Goal: Task Accomplishment & Management: Manage account settings

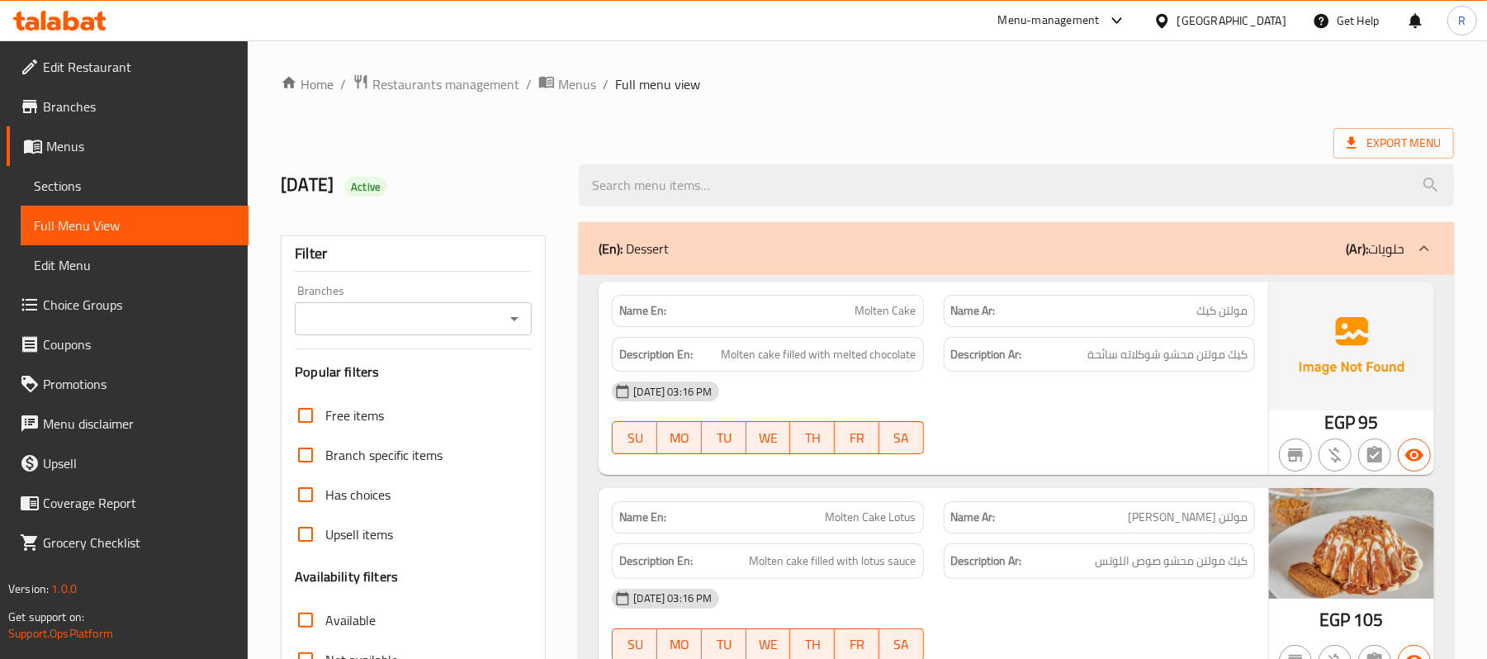
click at [1266, 15] on div "Egypt" at bounding box center [1232, 21] width 109 height 18
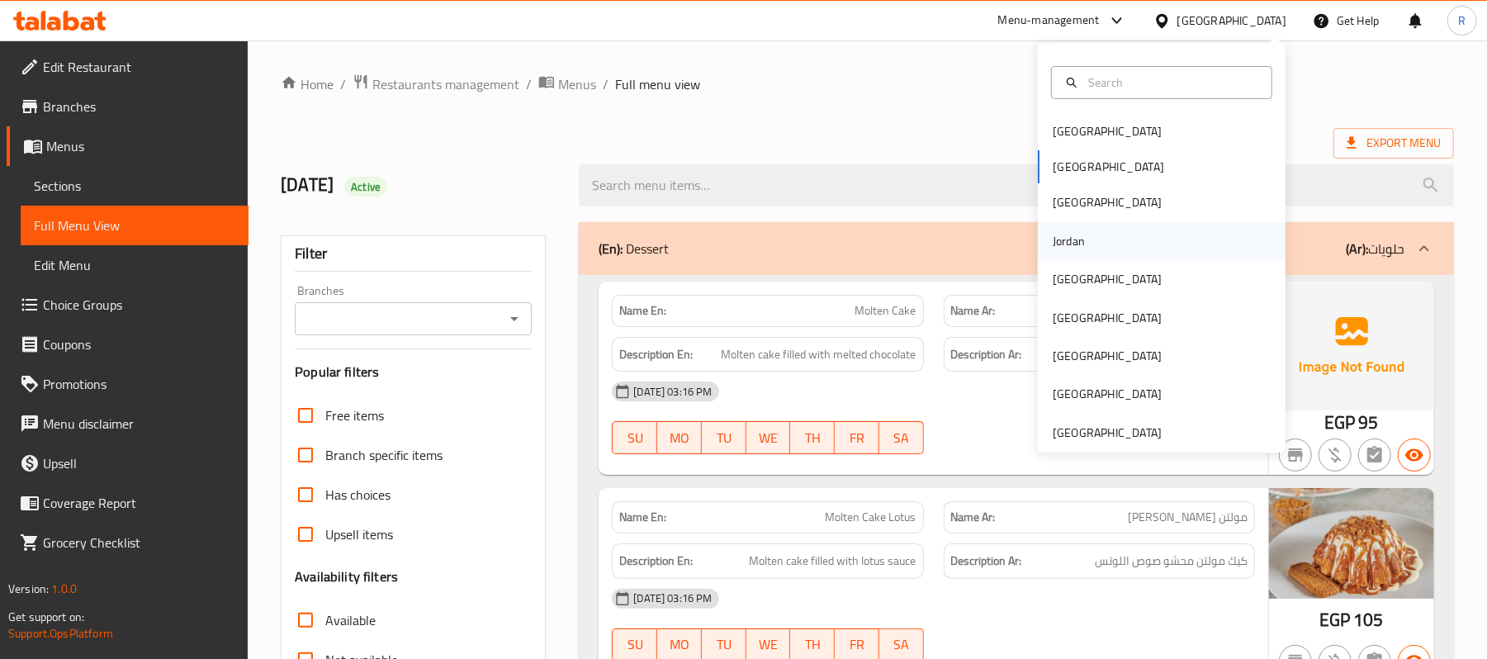
click at [1093, 249] on div "Jordan" at bounding box center [1162, 241] width 248 height 38
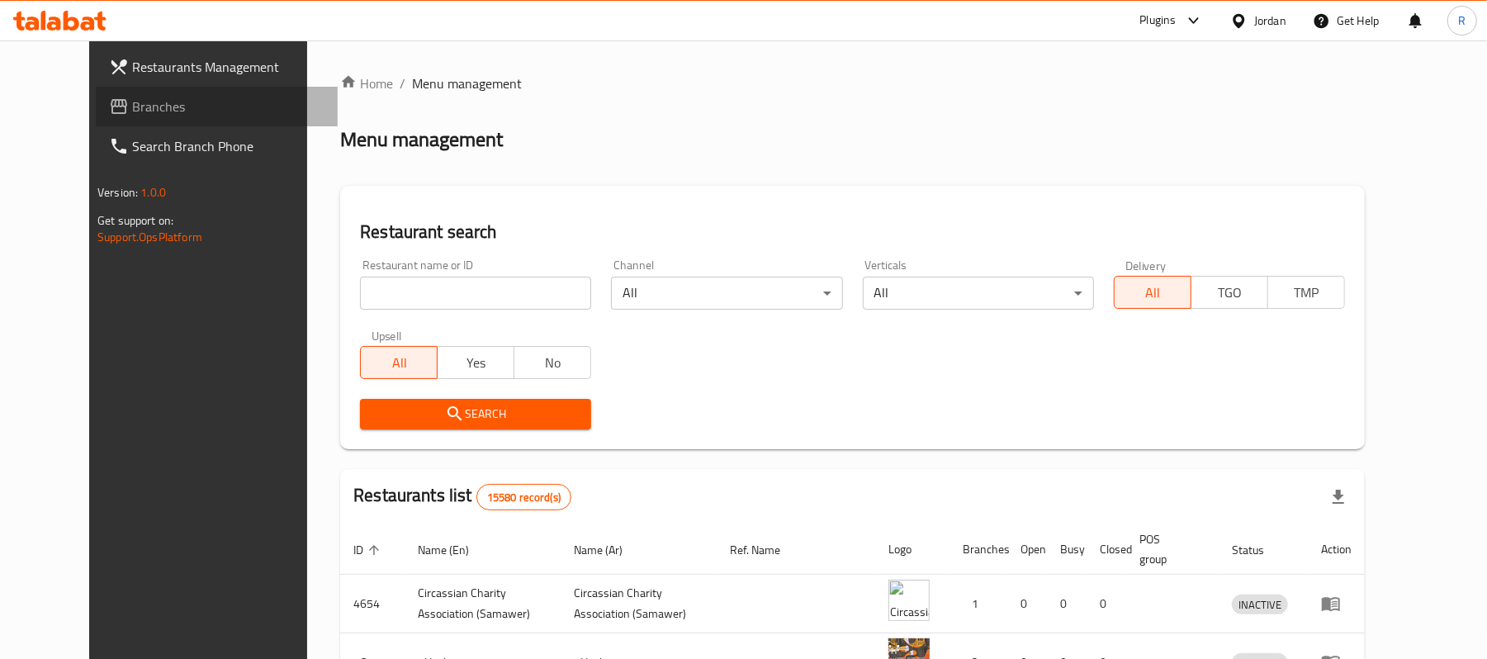
click at [202, 114] on span "Branches" at bounding box center [228, 107] width 192 height 20
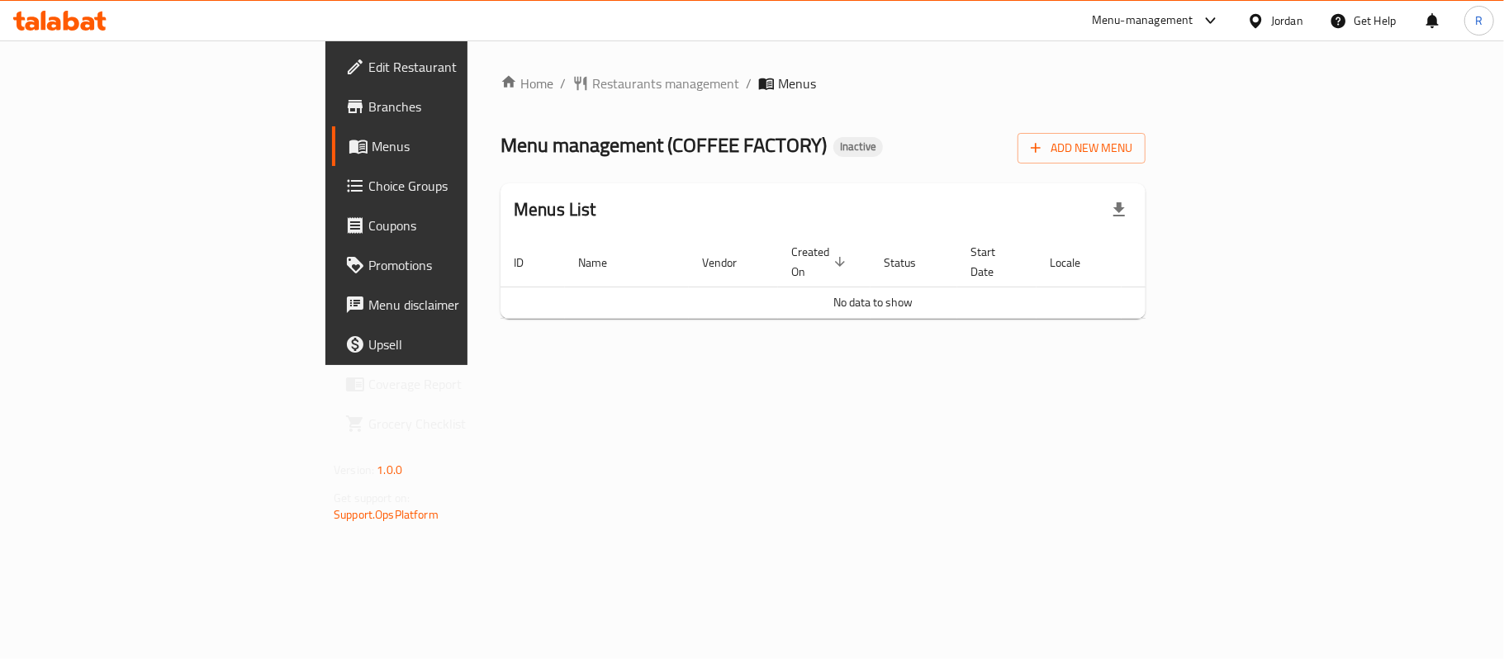
click at [368, 99] on span "Branches" at bounding box center [465, 107] width 195 height 20
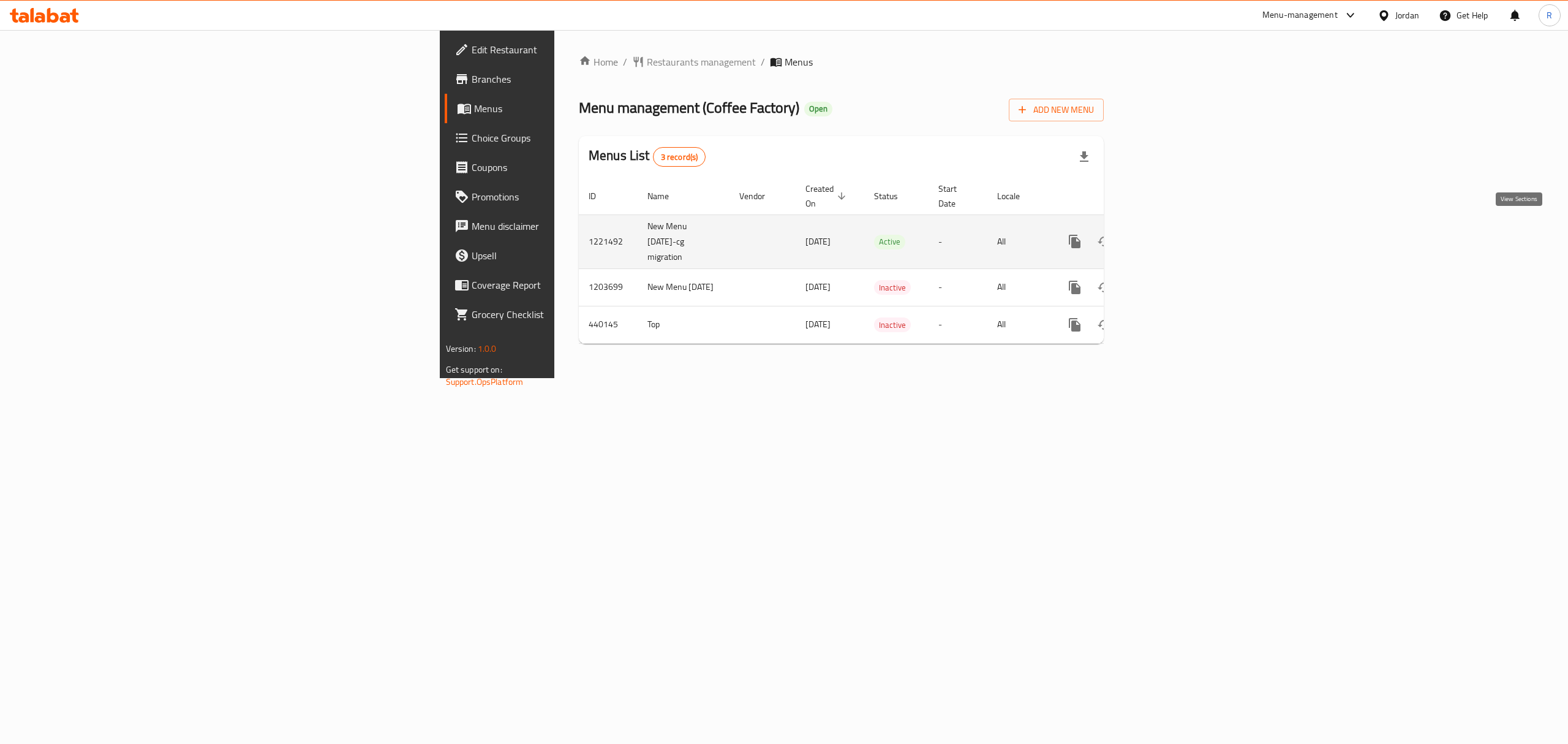
click at [1178, 227] on link "enhanced table" at bounding box center [1163, 242] width 30 height 30
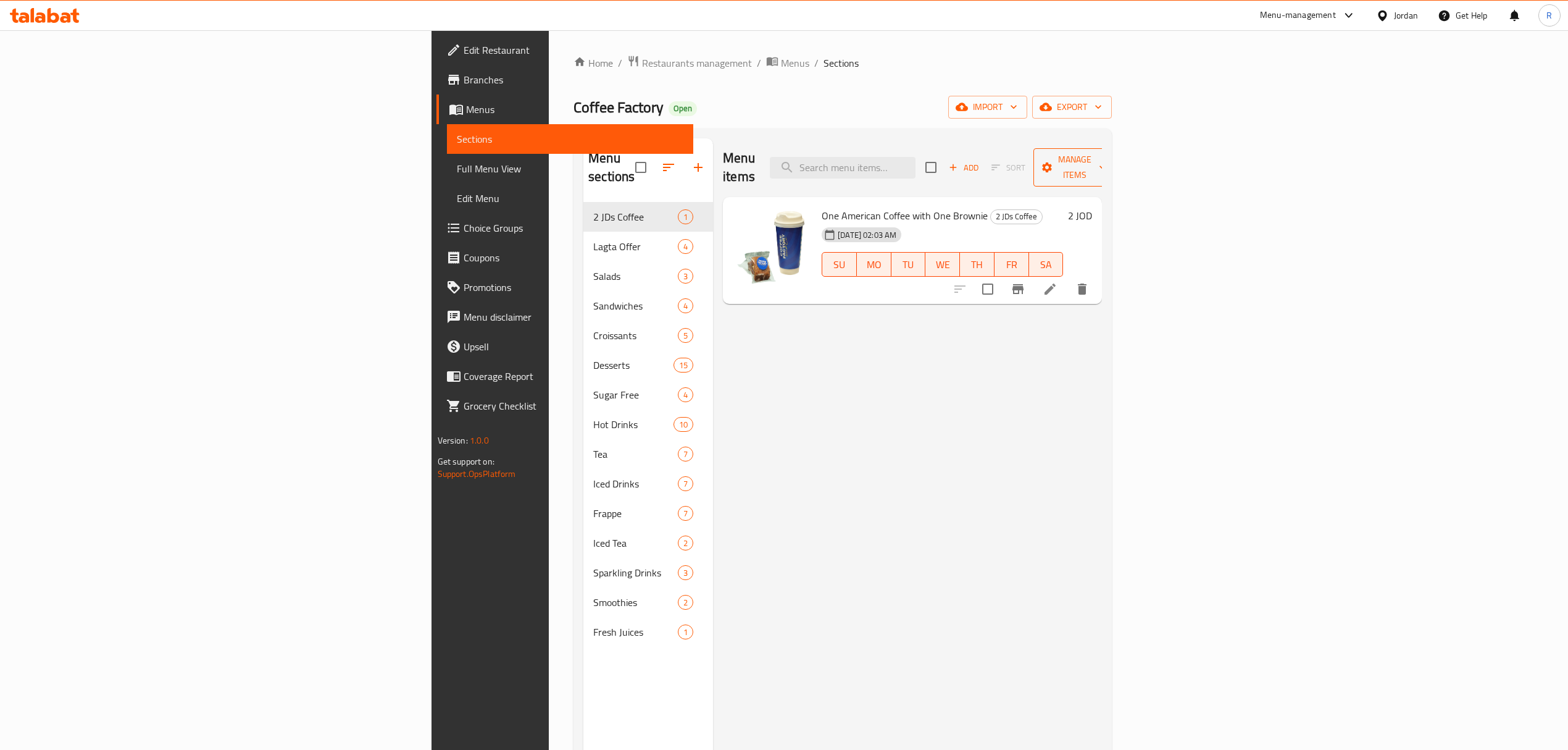
click at [1106, 152] on span "Manage items" at bounding box center [1075, 167] width 63 height 31
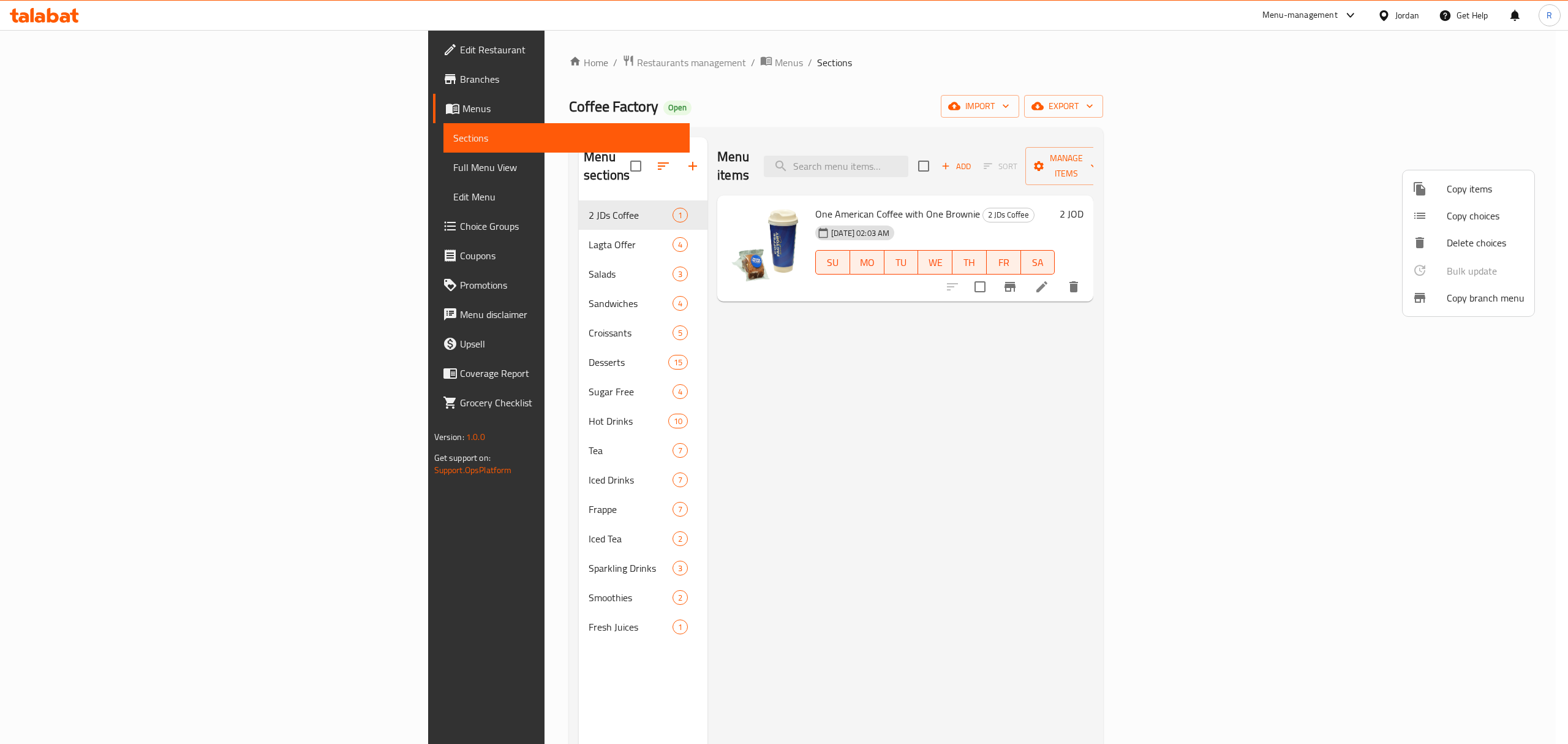
click at [1492, 91] on div at bounding box center [784, 372] width 1568 height 744
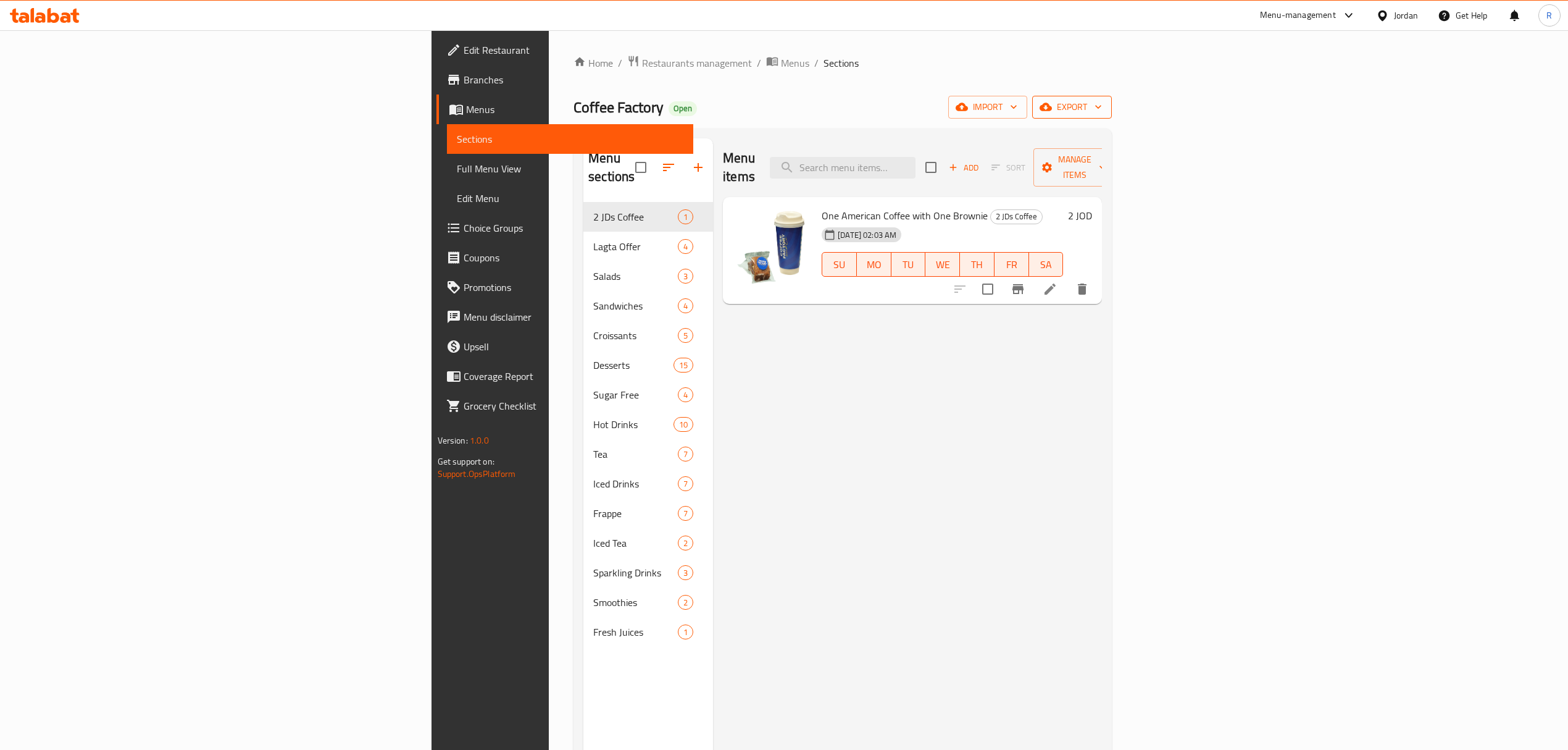
click at [1102, 108] on span "export" at bounding box center [1072, 107] width 60 height 16
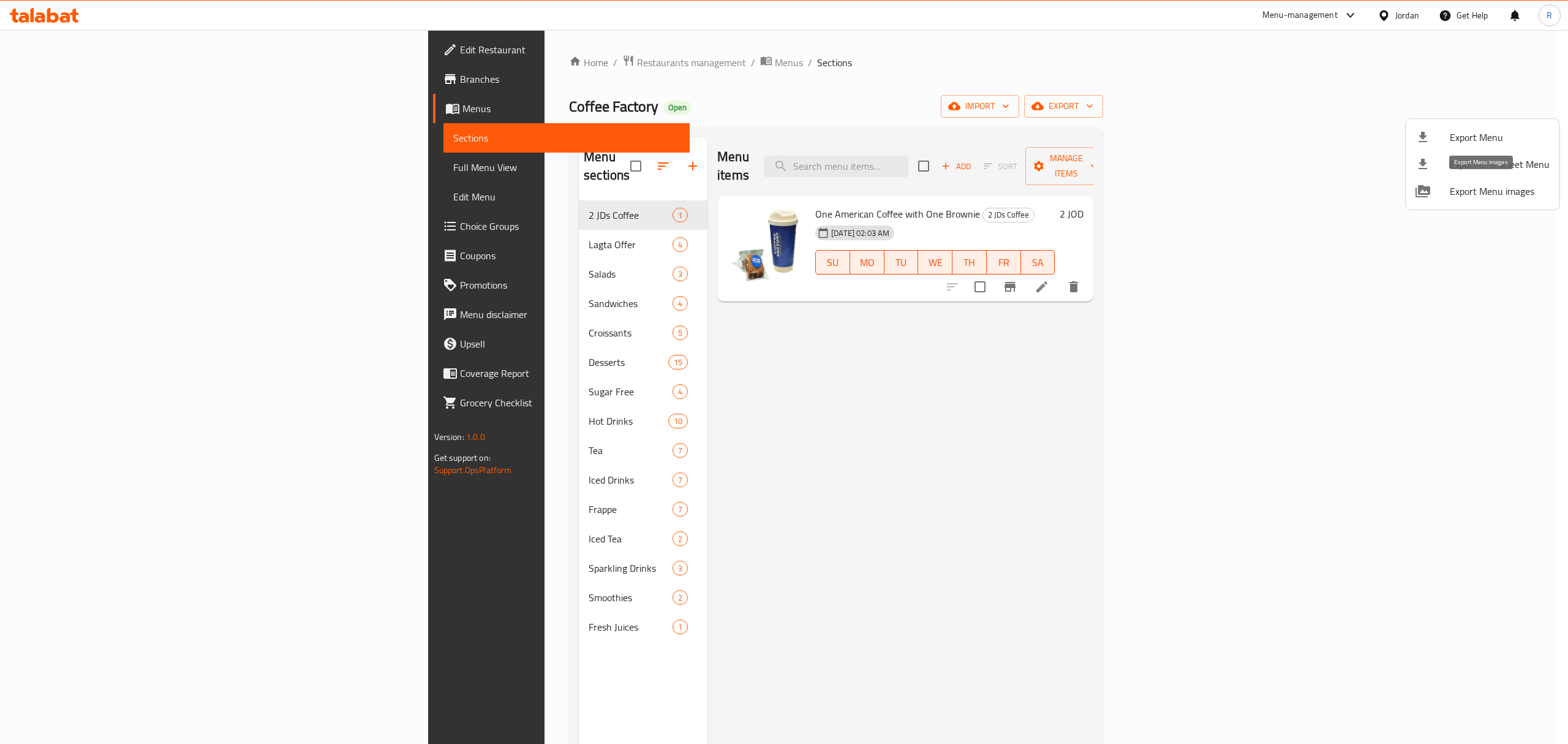
click at [1451, 188] on span "Export Menu images" at bounding box center [1500, 191] width 100 height 15
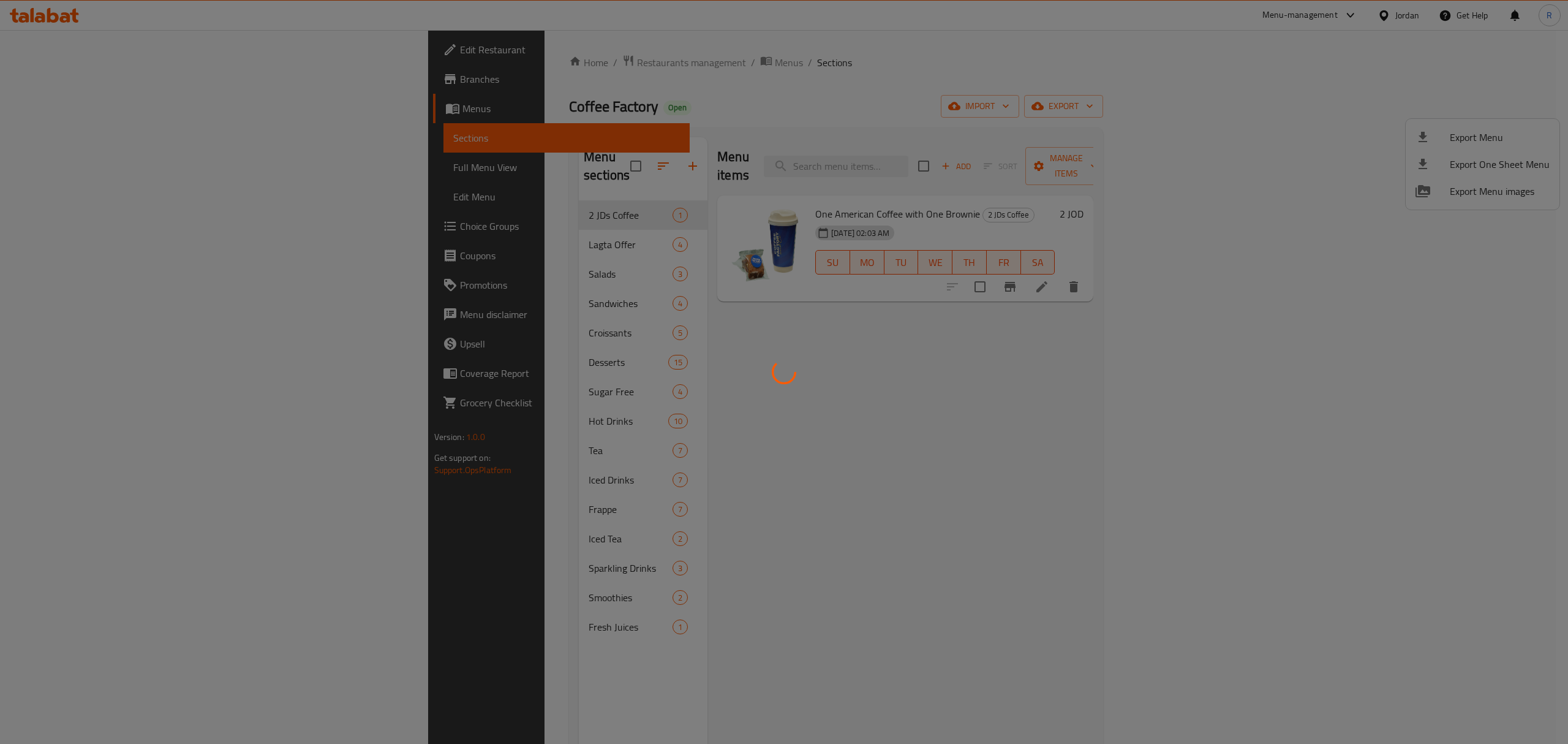
click at [975, 393] on div at bounding box center [784, 372] width 1568 height 744
click at [1049, 361] on div at bounding box center [784, 372] width 1568 height 744
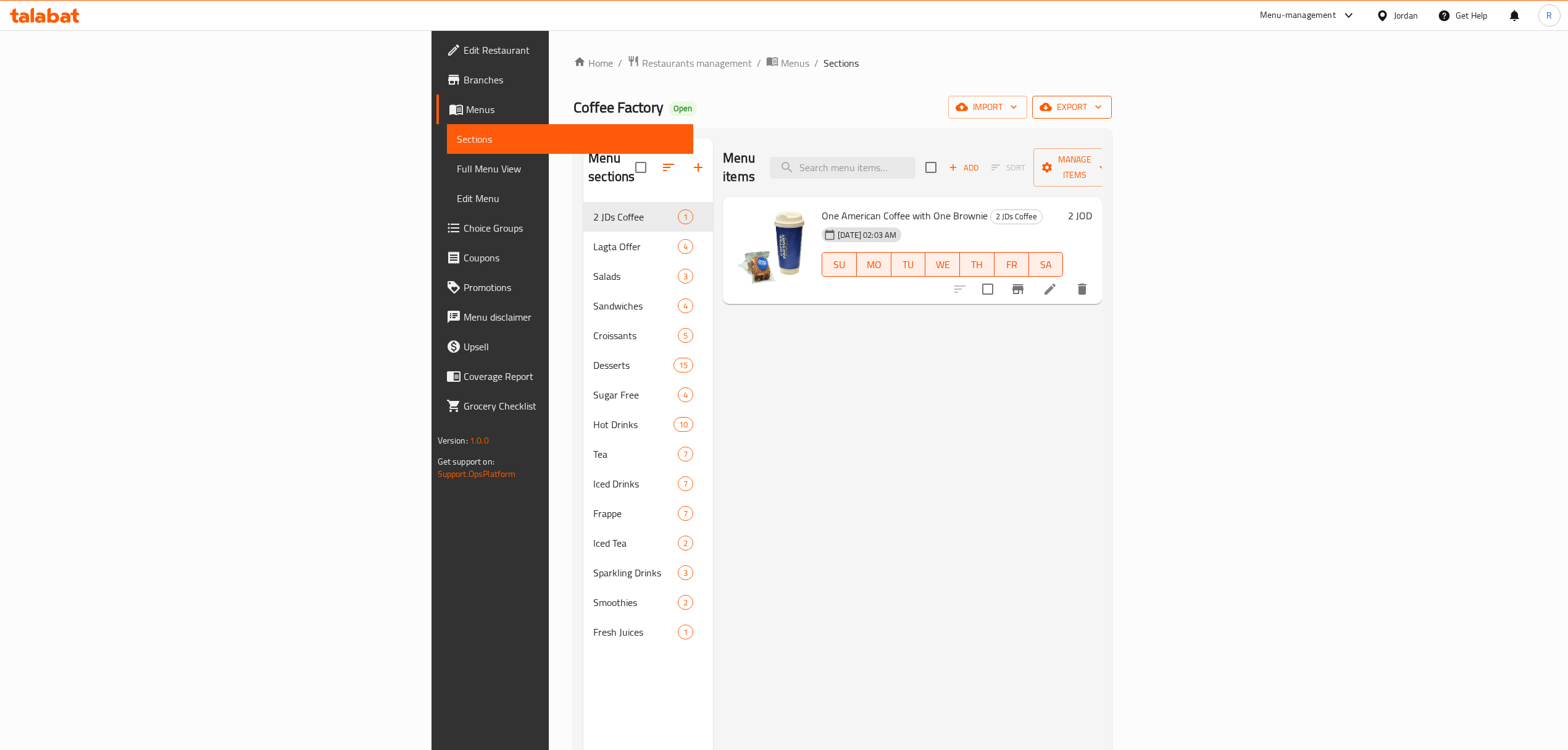
click at [1102, 106] on span "export" at bounding box center [1072, 107] width 60 height 16
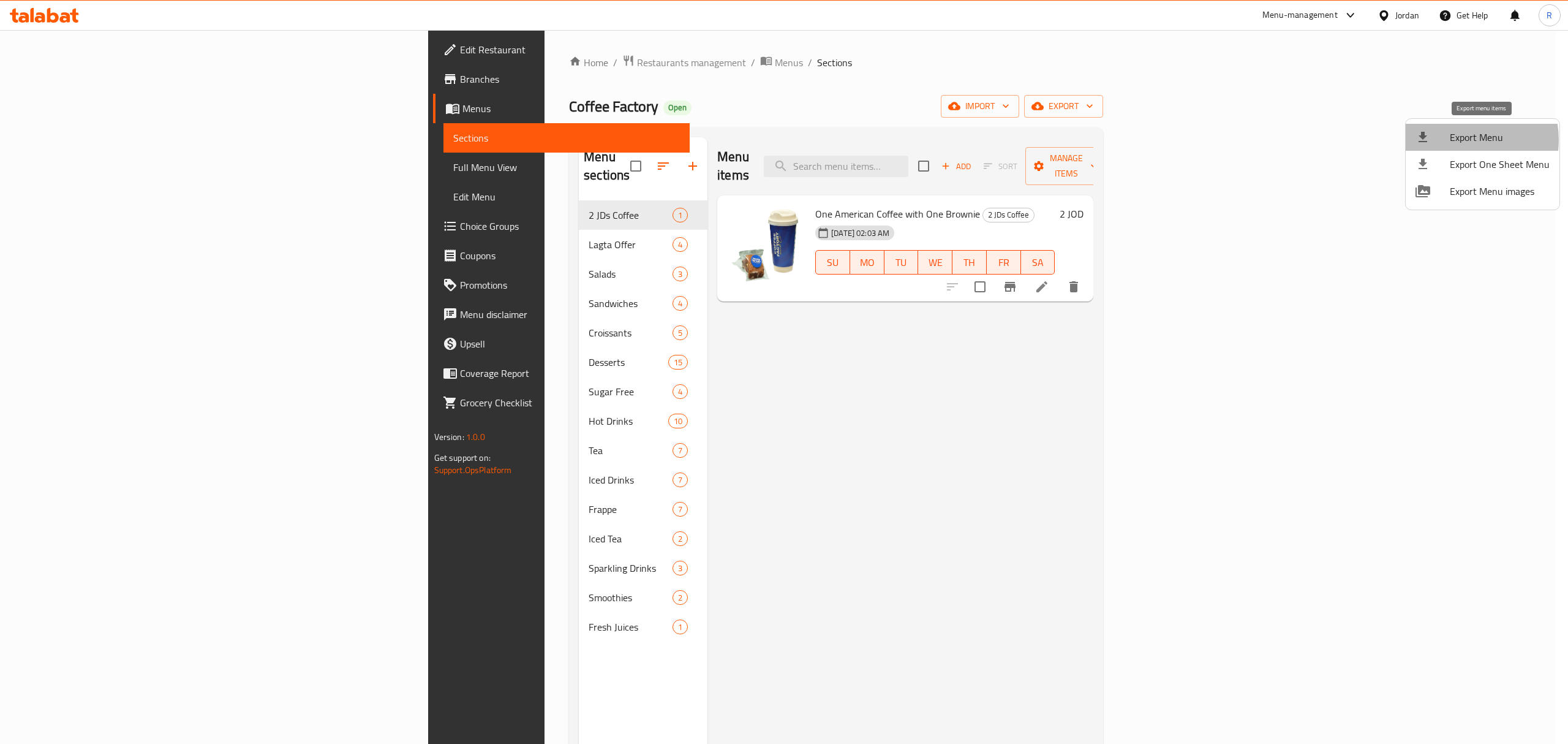
click at [1459, 139] on span "Export Menu" at bounding box center [1500, 137] width 100 height 15
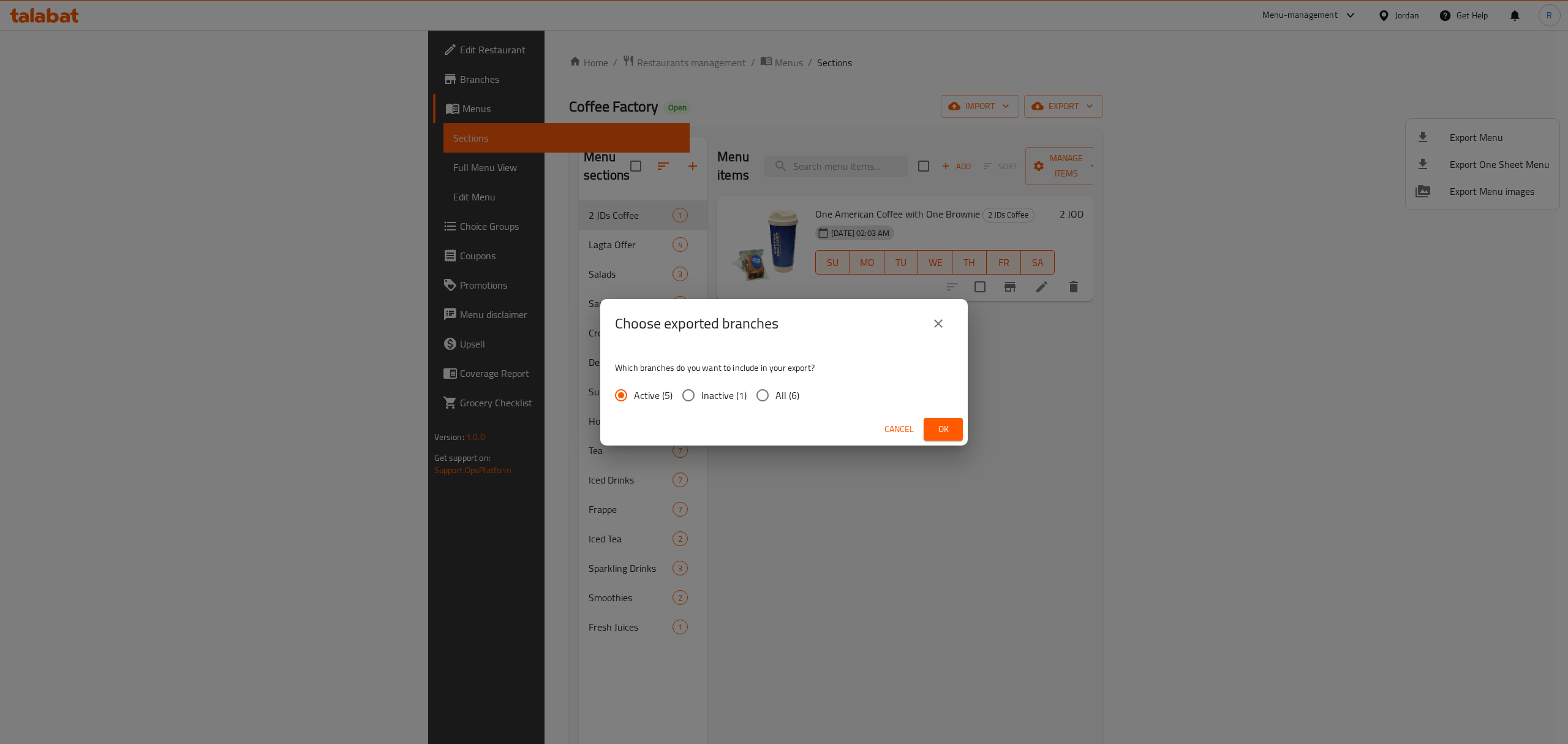
click at [758, 397] on input "All (6)" at bounding box center [762, 395] width 26 height 26
radio input "true"
click at [946, 427] on span "Ok" at bounding box center [943, 429] width 19 height 16
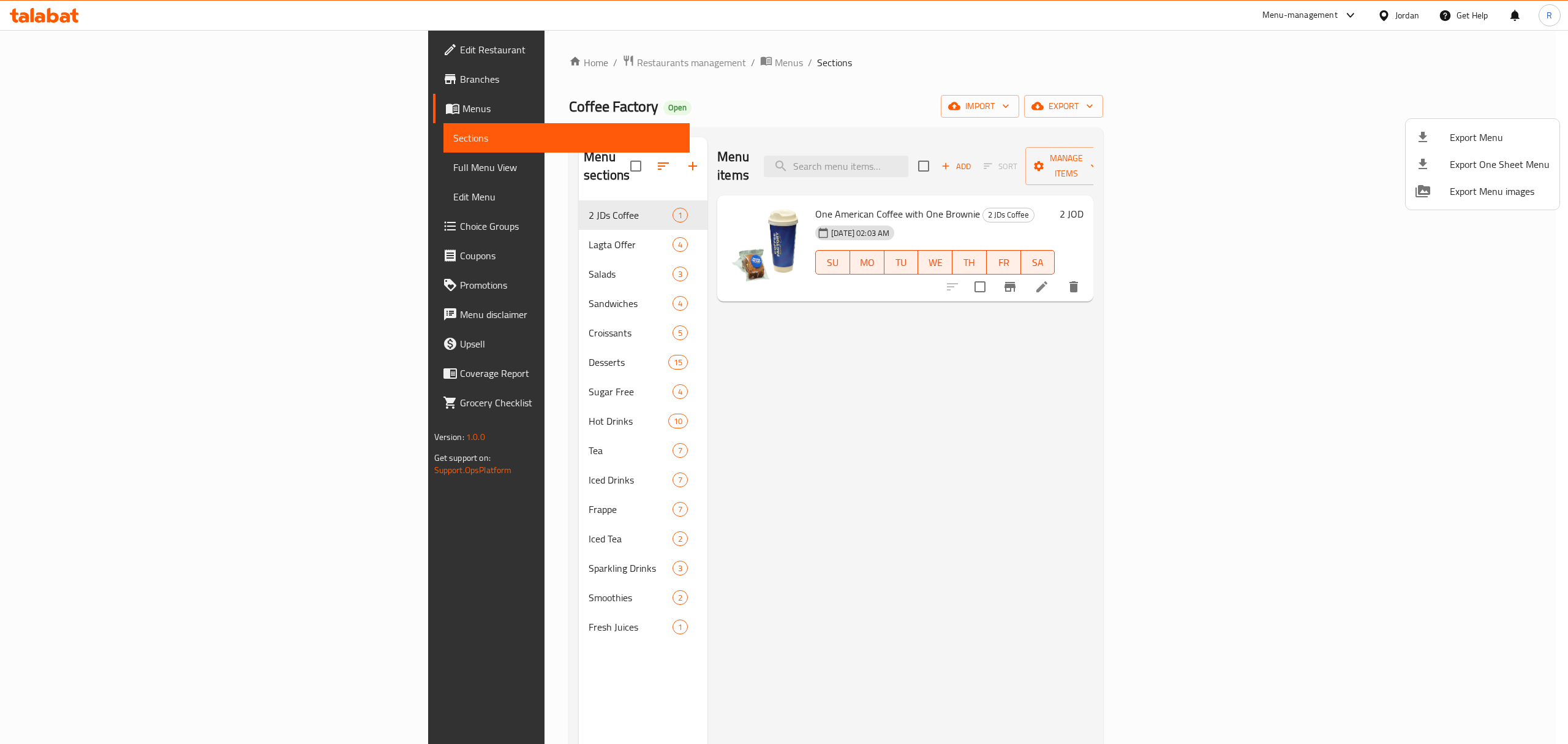
click at [79, 79] on div at bounding box center [784, 372] width 1568 height 744
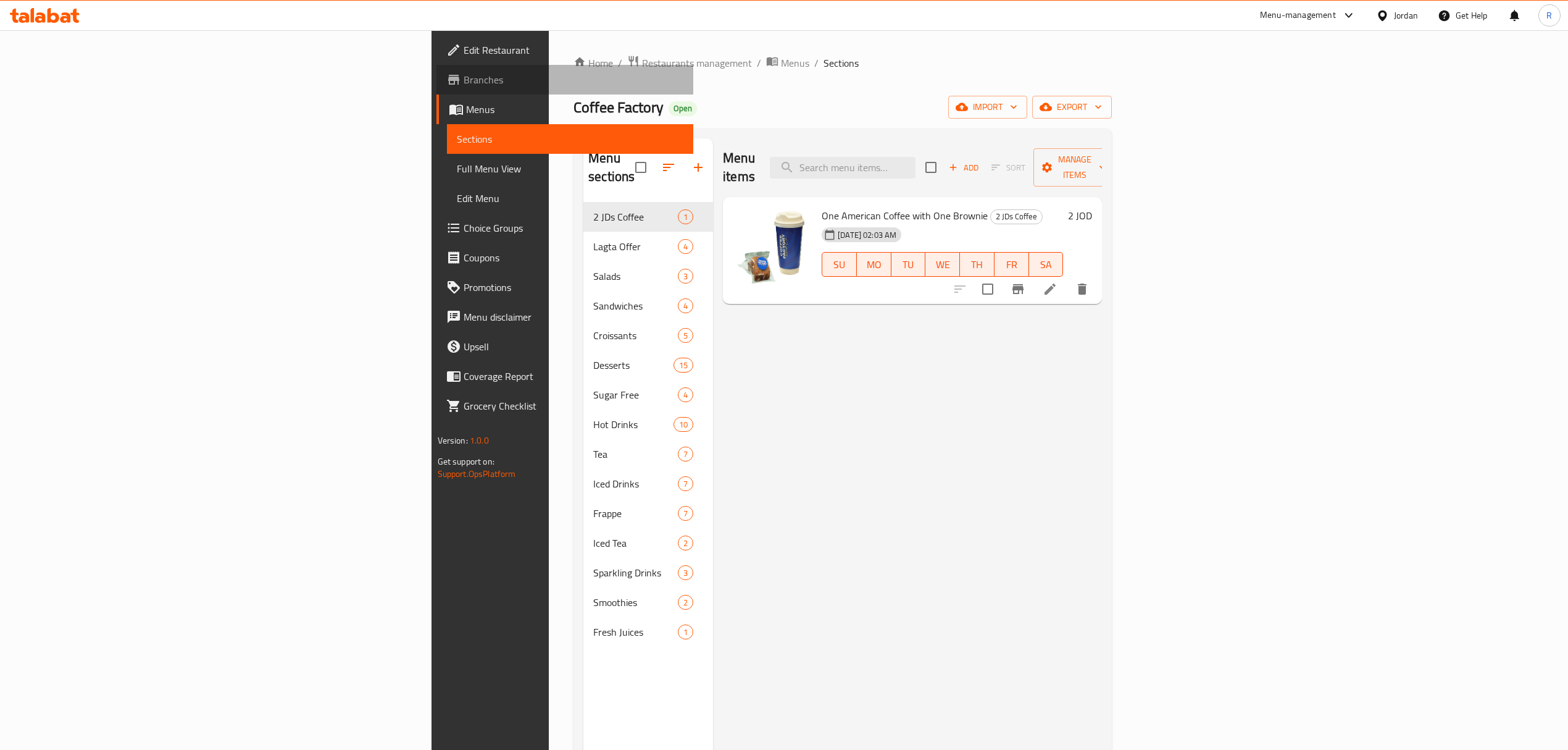
click at [463, 80] on span "Branches" at bounding box center [573, 80] width 220 height 15
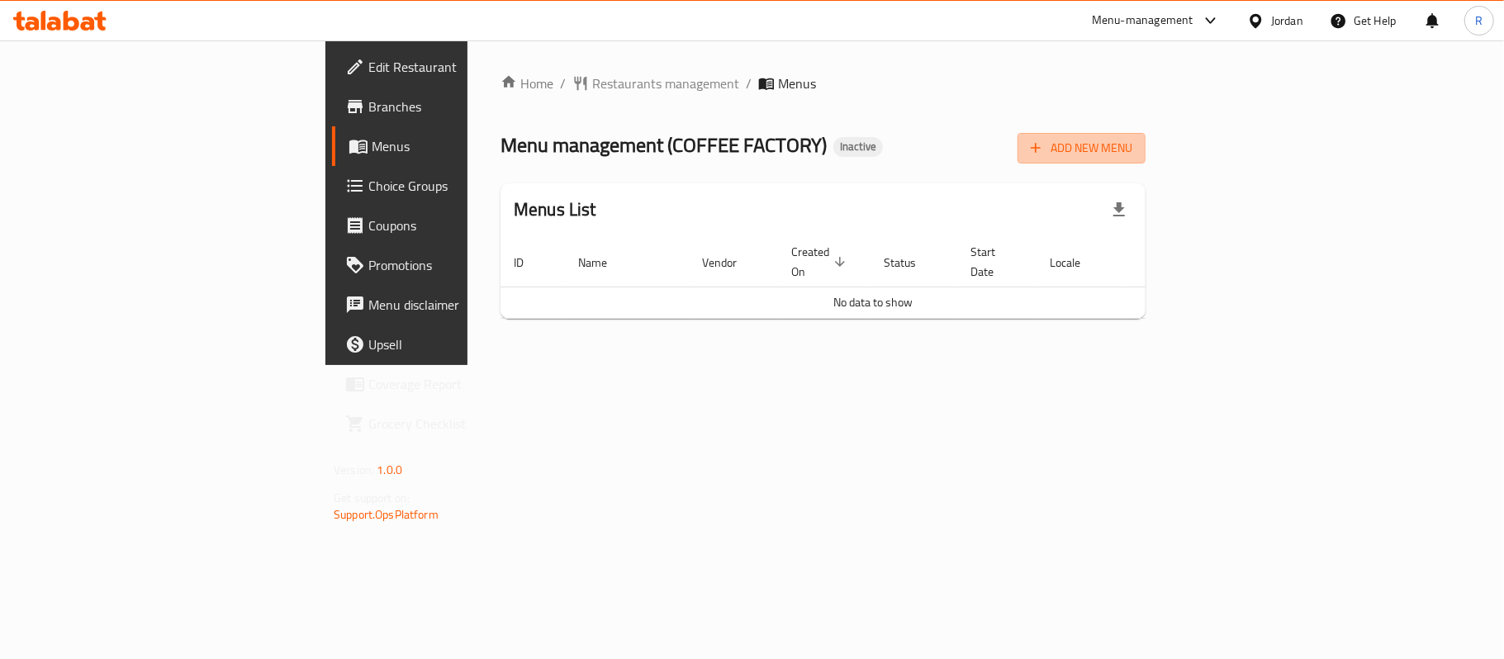
click at [1132, 143] on span "Add New Menu" at bounding box center [1082, 148] width 102 height 21
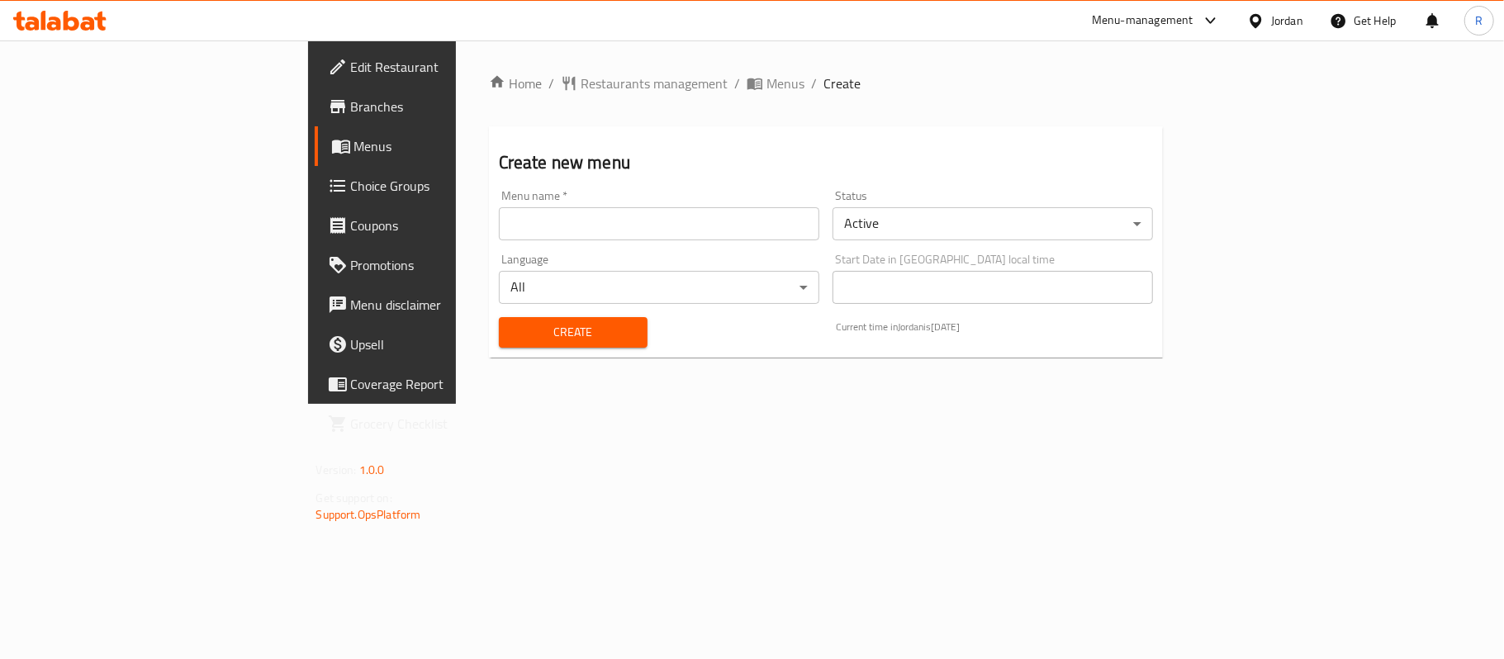
click at [646, 239] on input "text" at bounding box center [659, 223] width 320 height 33
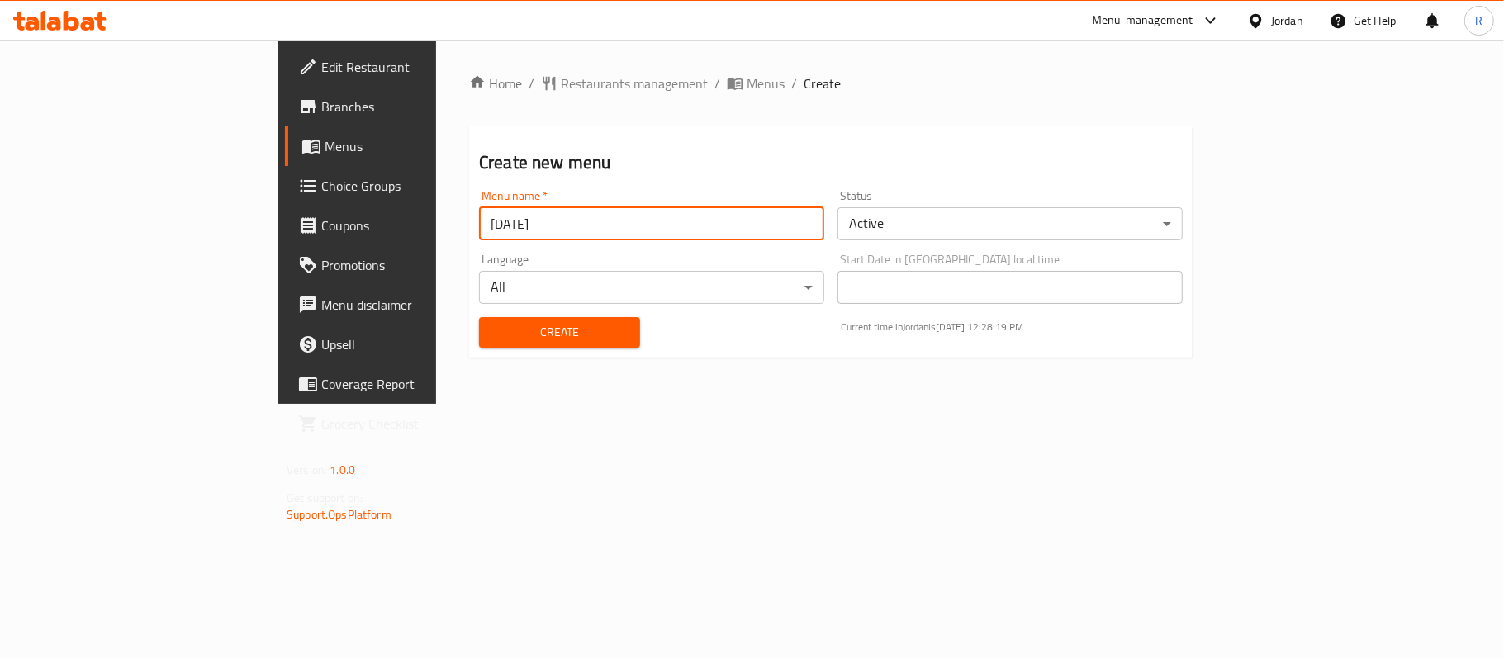
type input "5/10/2025"
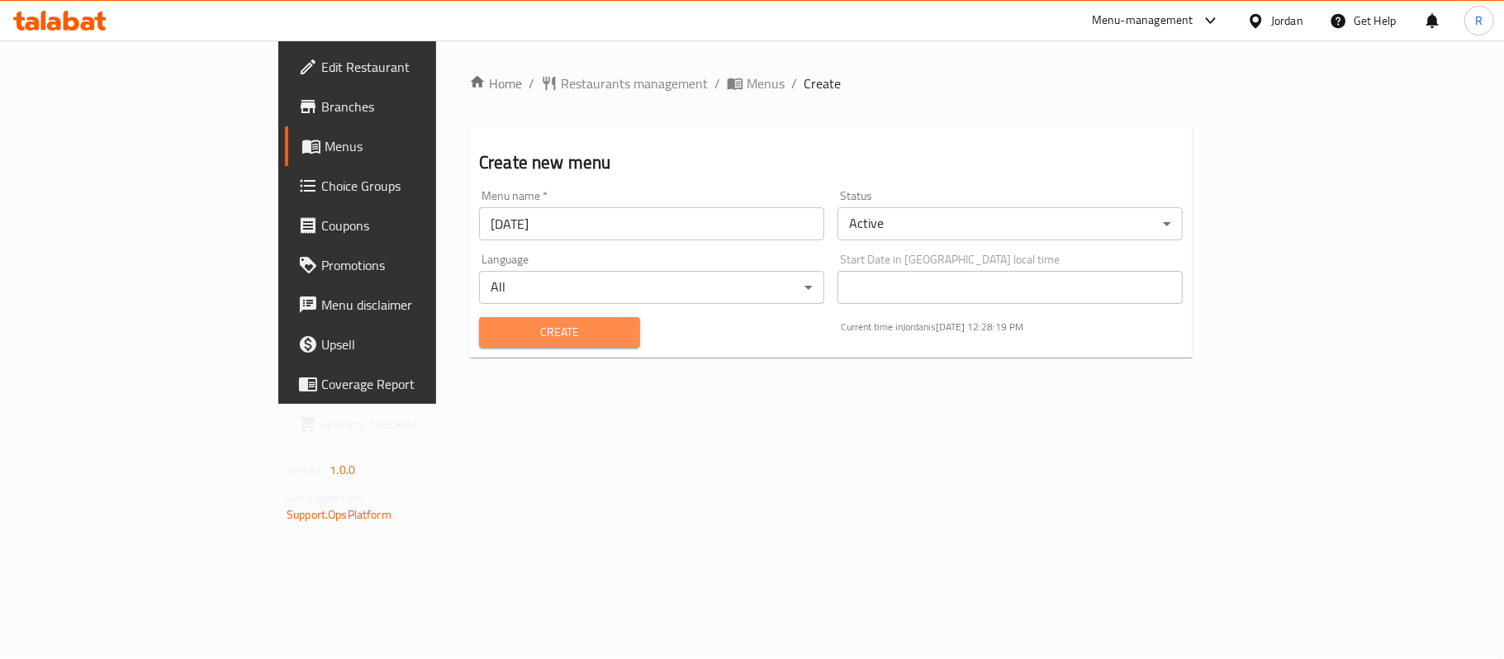
click at [529, 329] on span "Create" at bounding box center [559, 332] width 135 height 21
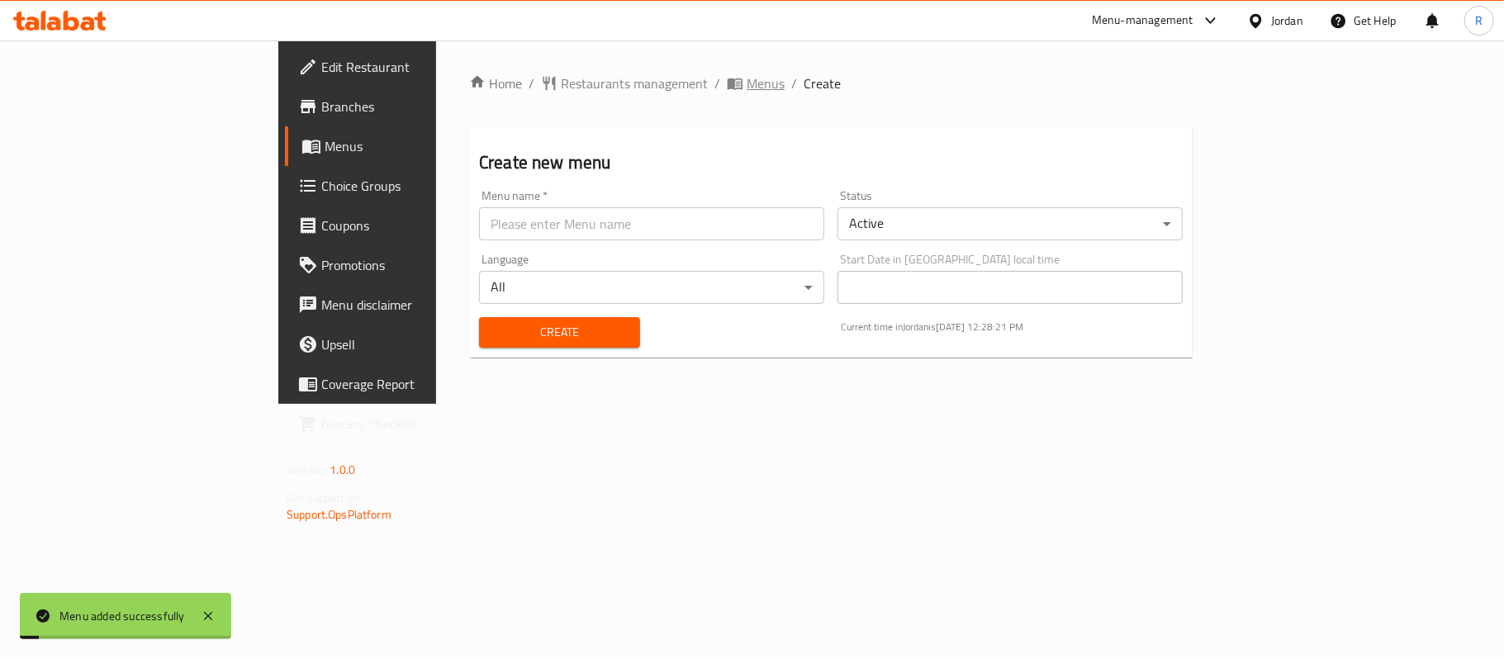
click at [747, 79] on span "Menus" at bounding box center [766, 84] width 38 height 20
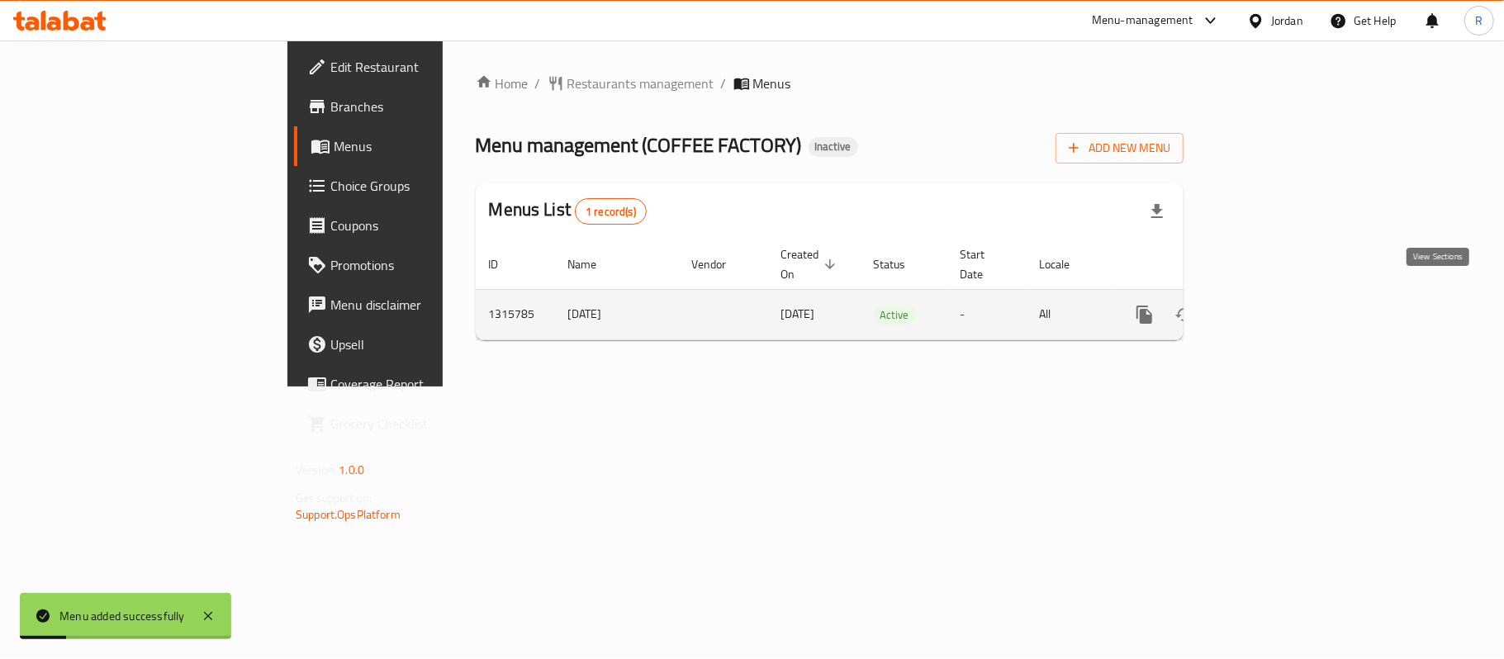
click at [1273, 305] on icon "enhanced table" at bounding box center [1264, 315] width 20 height 20
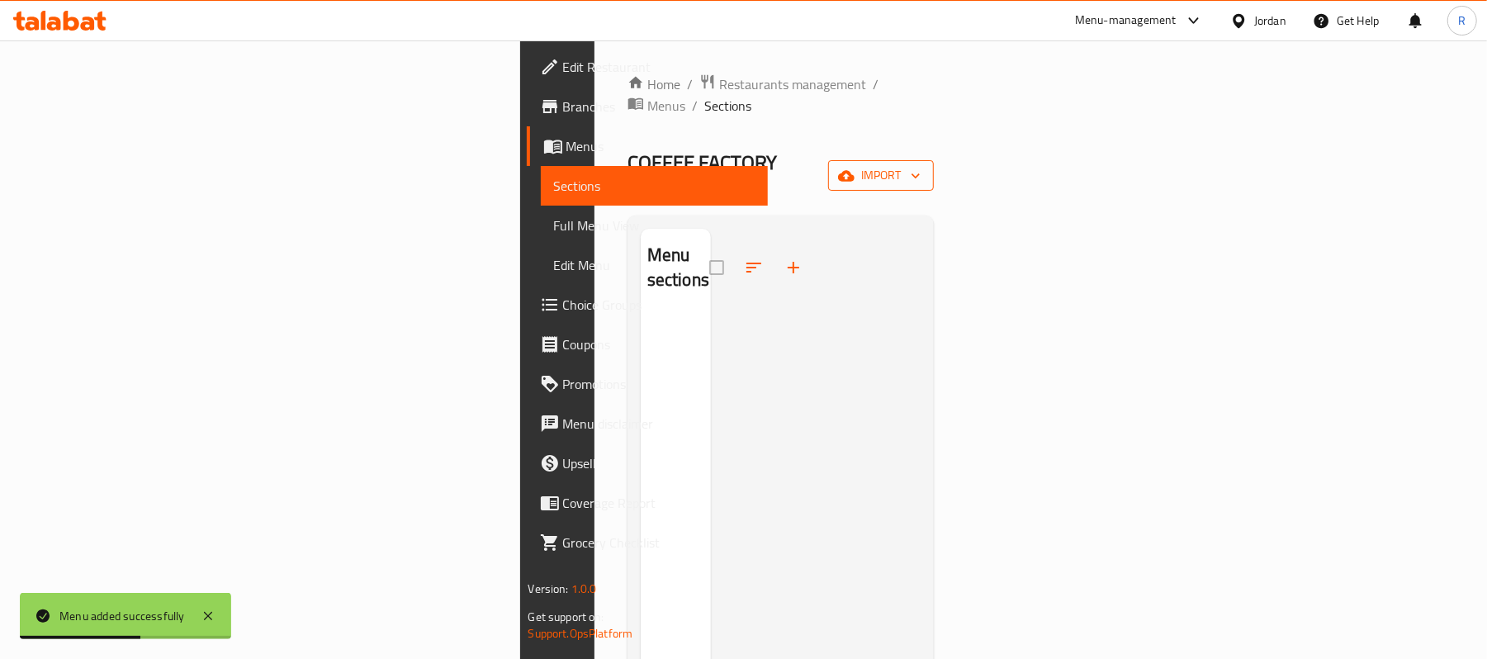
click at [921, 165] on span "import" at bounding box center [881, 175] width 79 height 21
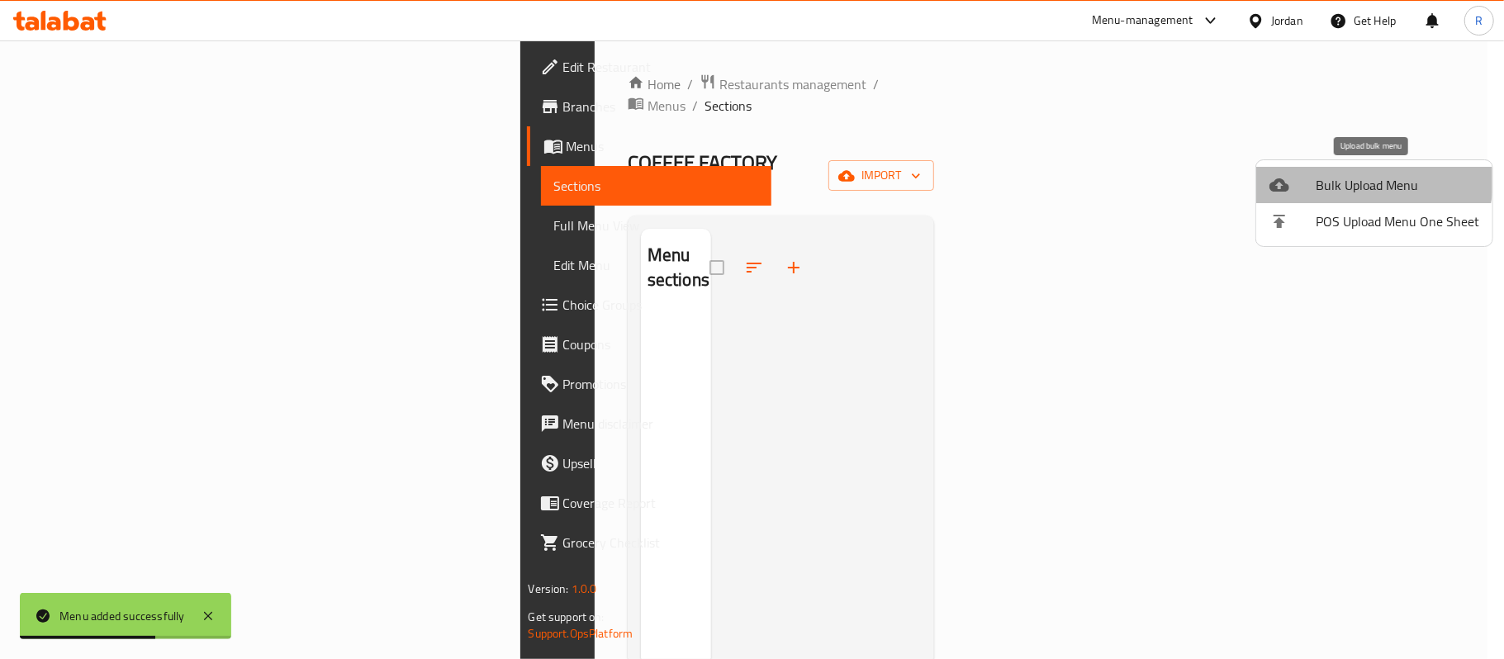
click at [1361, 180] on span "Bulk Upload Menu" at bounding box center [1398, 185] width 164 height 20
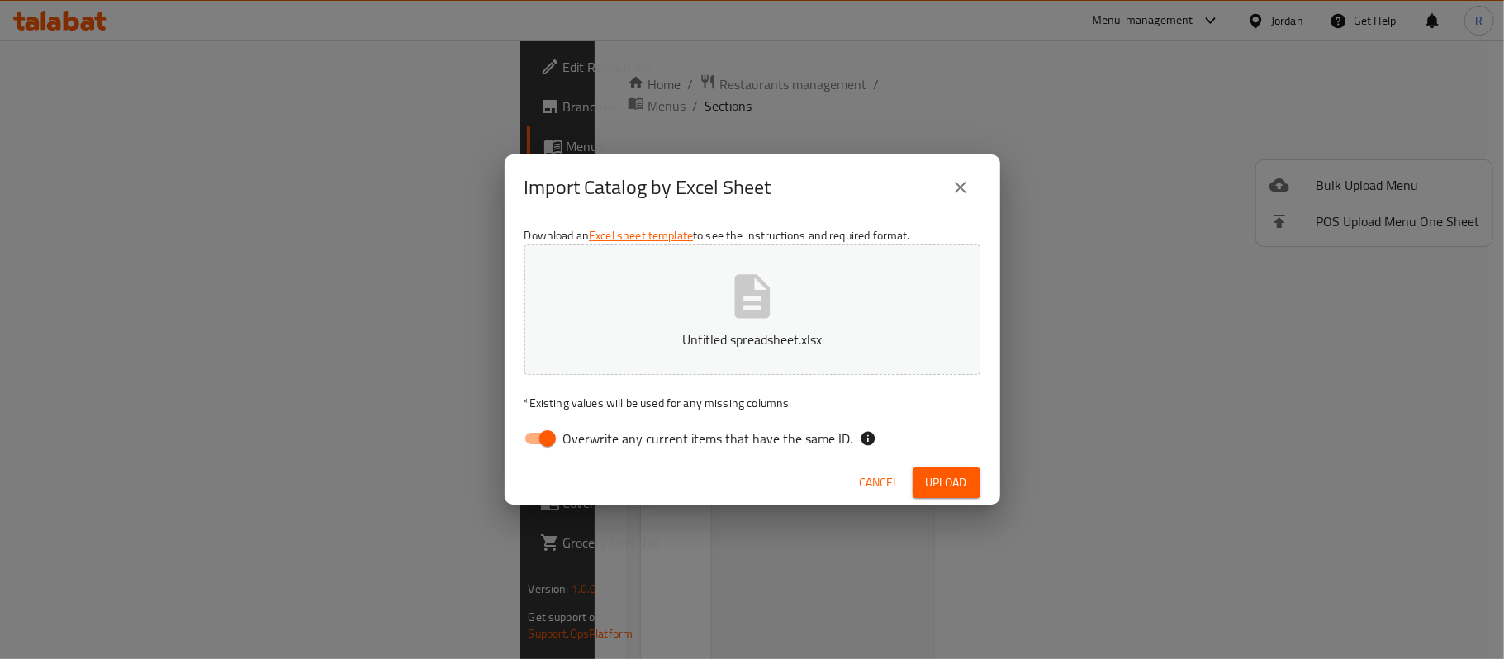
click at [543, 436] on input "Overwrite any current items that have the same ID." at bounding box center [547, 438] width 94 height 31
checkbox input "false"
click at [940, 486] on span "Upload" at bounding box center [946, 482] width 41 height 21
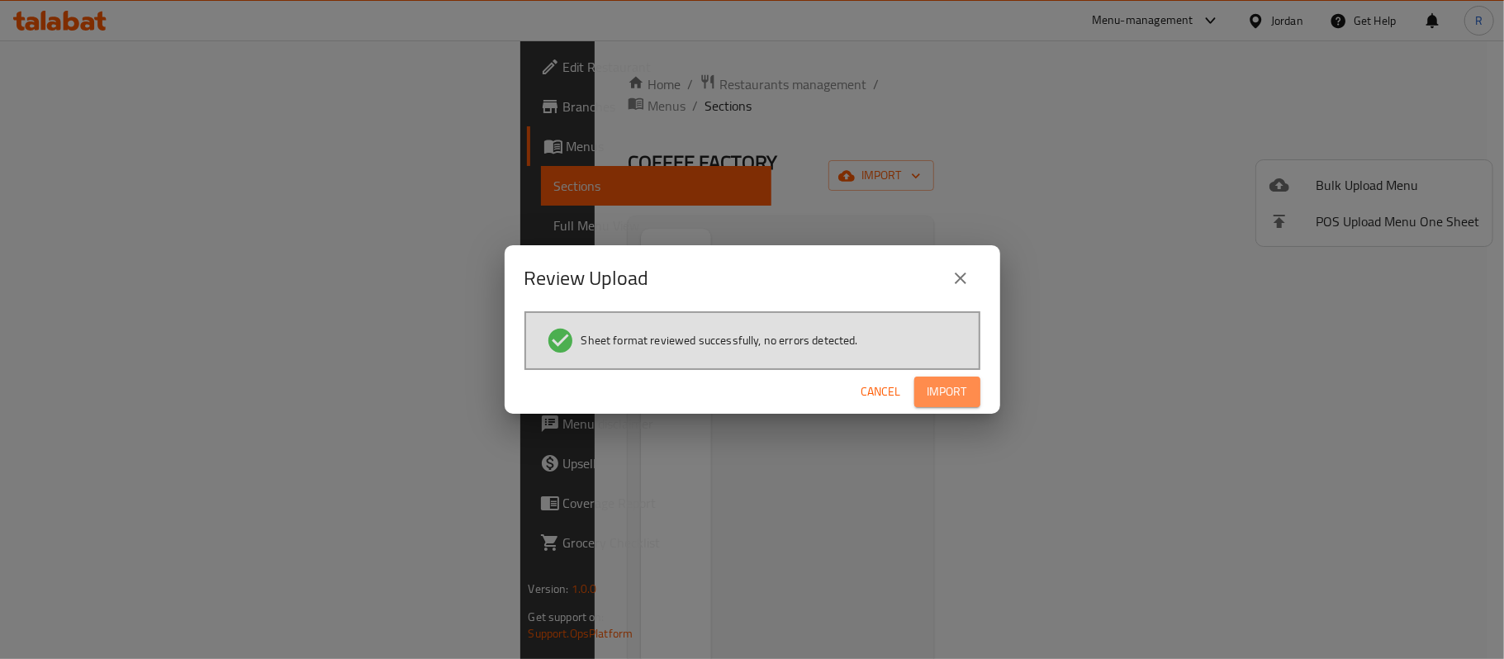
click at [961, 400] on span "Import" at bounding box center [947, 392] width 40 height 21
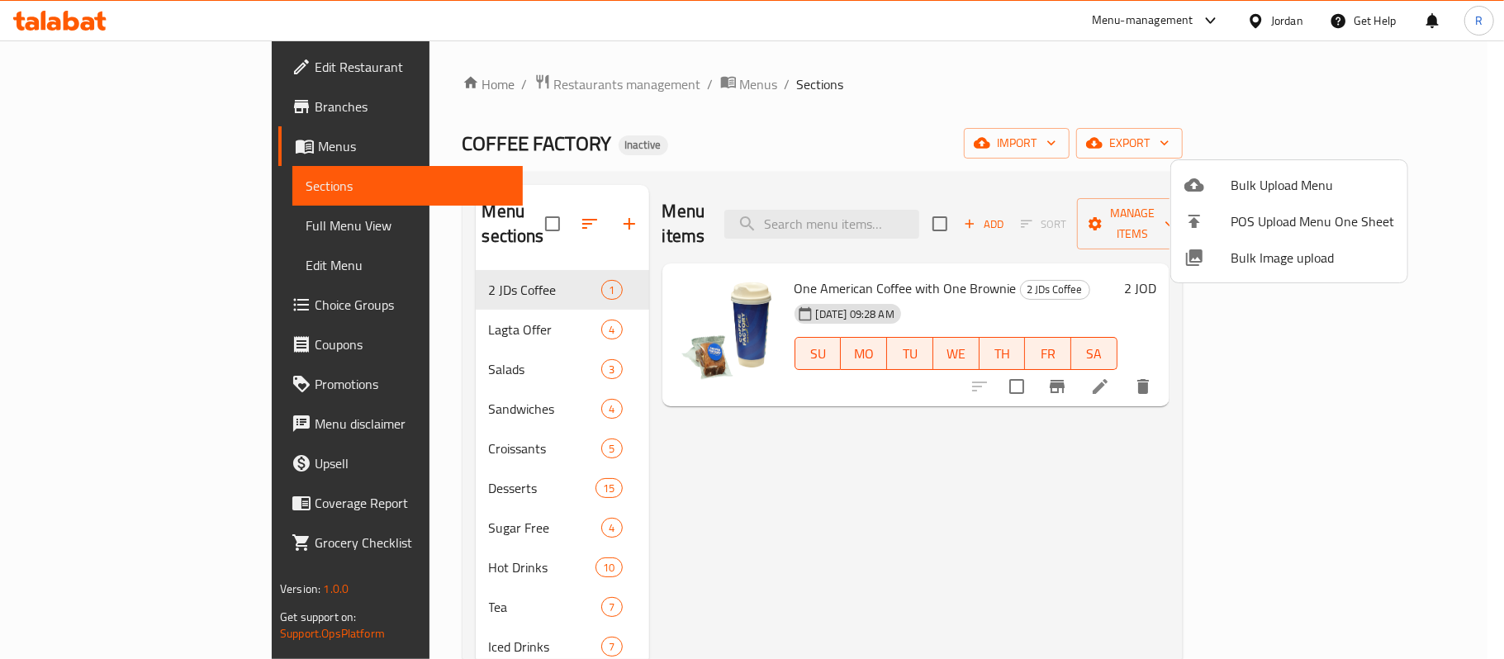
click at [146, 64] on div at bounding box center [752, 329] width 1504 height 659
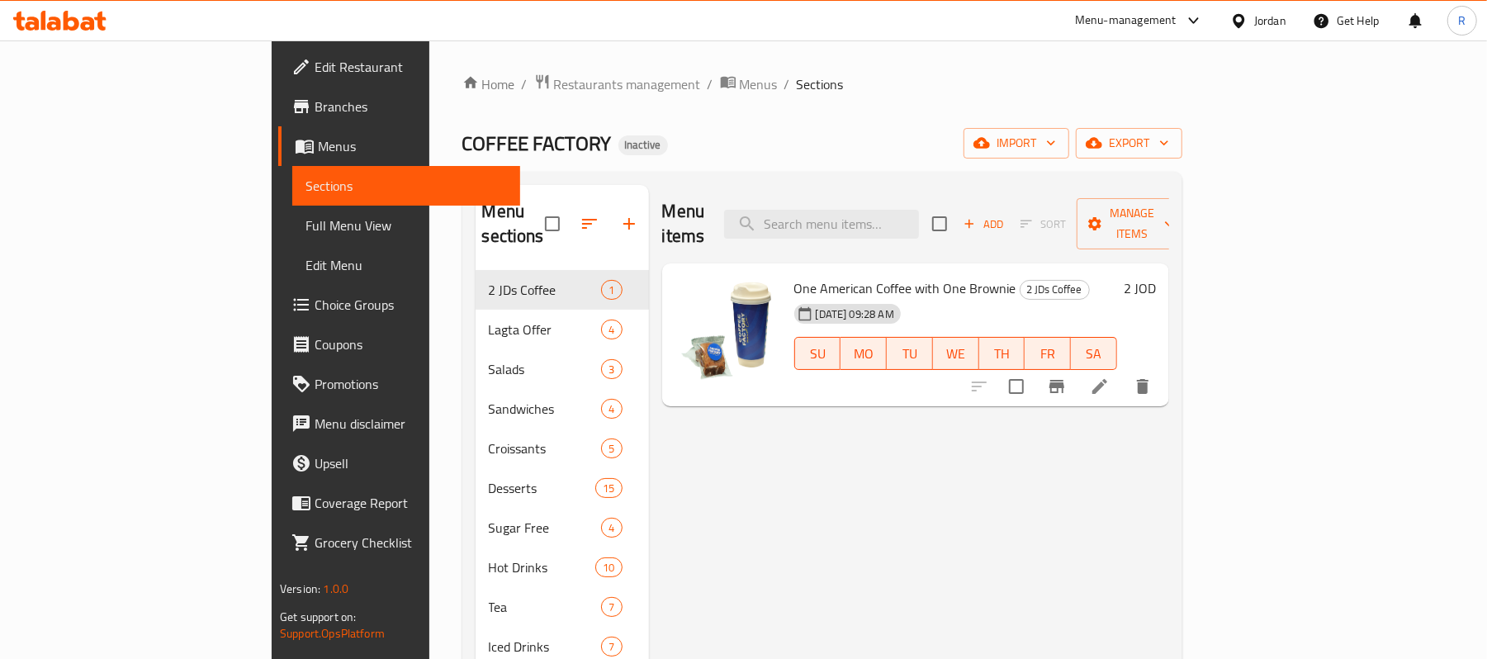
click at [315, 67] on span "Edit Restaurant" at bounding box center [411, 67] width 192 height 20
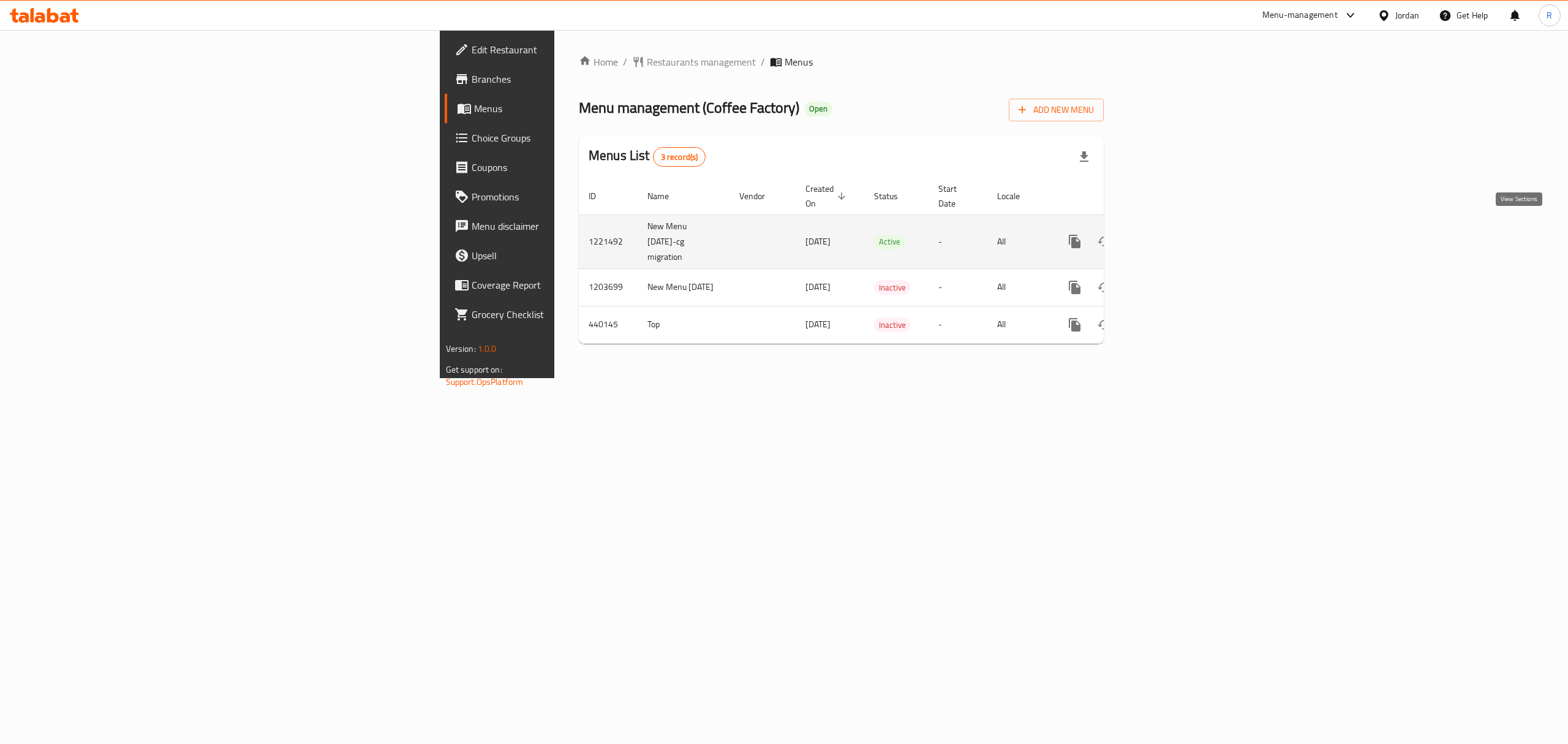
click at [1170, 234] on icon "enhanced table" at bounding box center [1163, 241] width 15 height 15
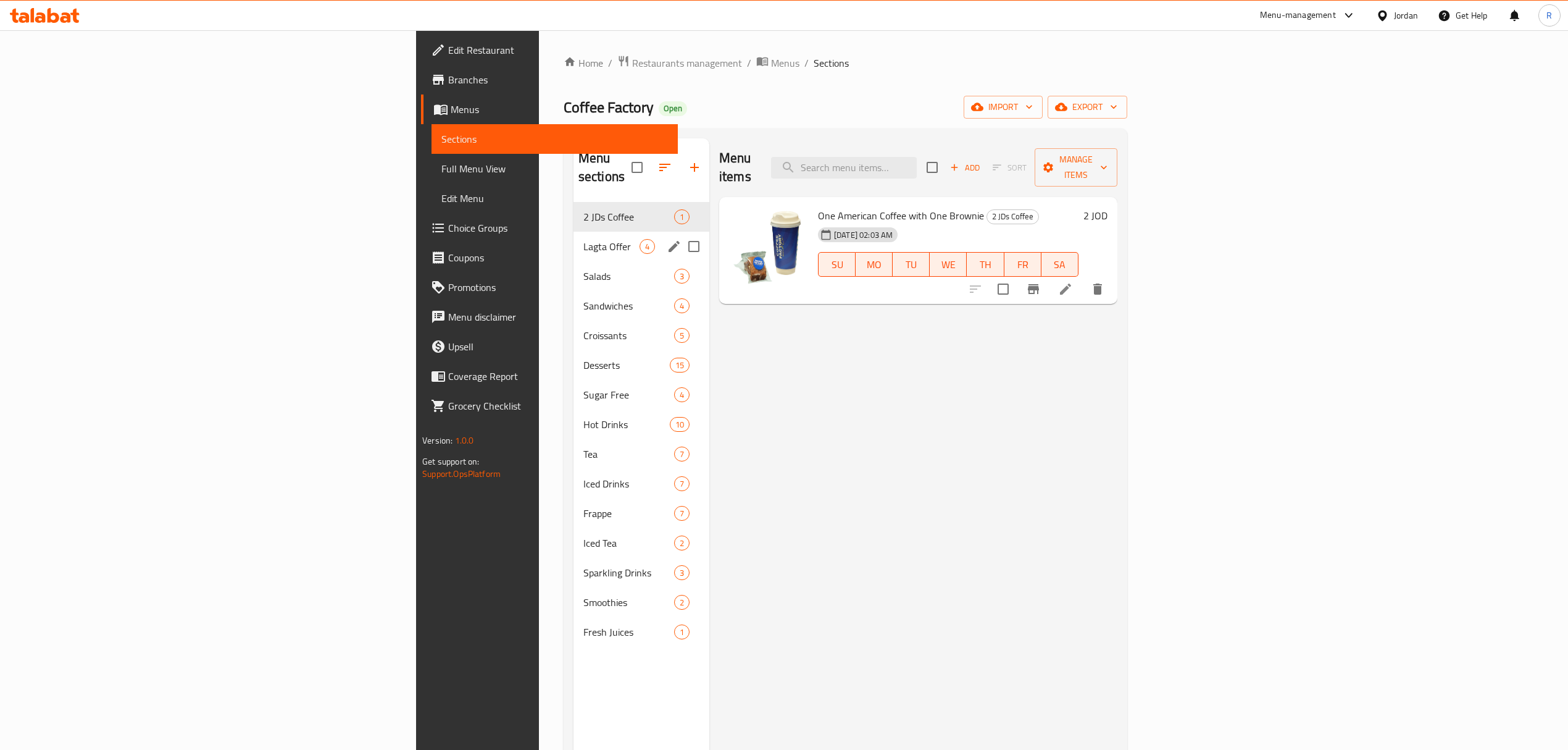
click at [573, 232] on div "Lagta Offer 4" at bounding box center [641, 247] width 136 height 30
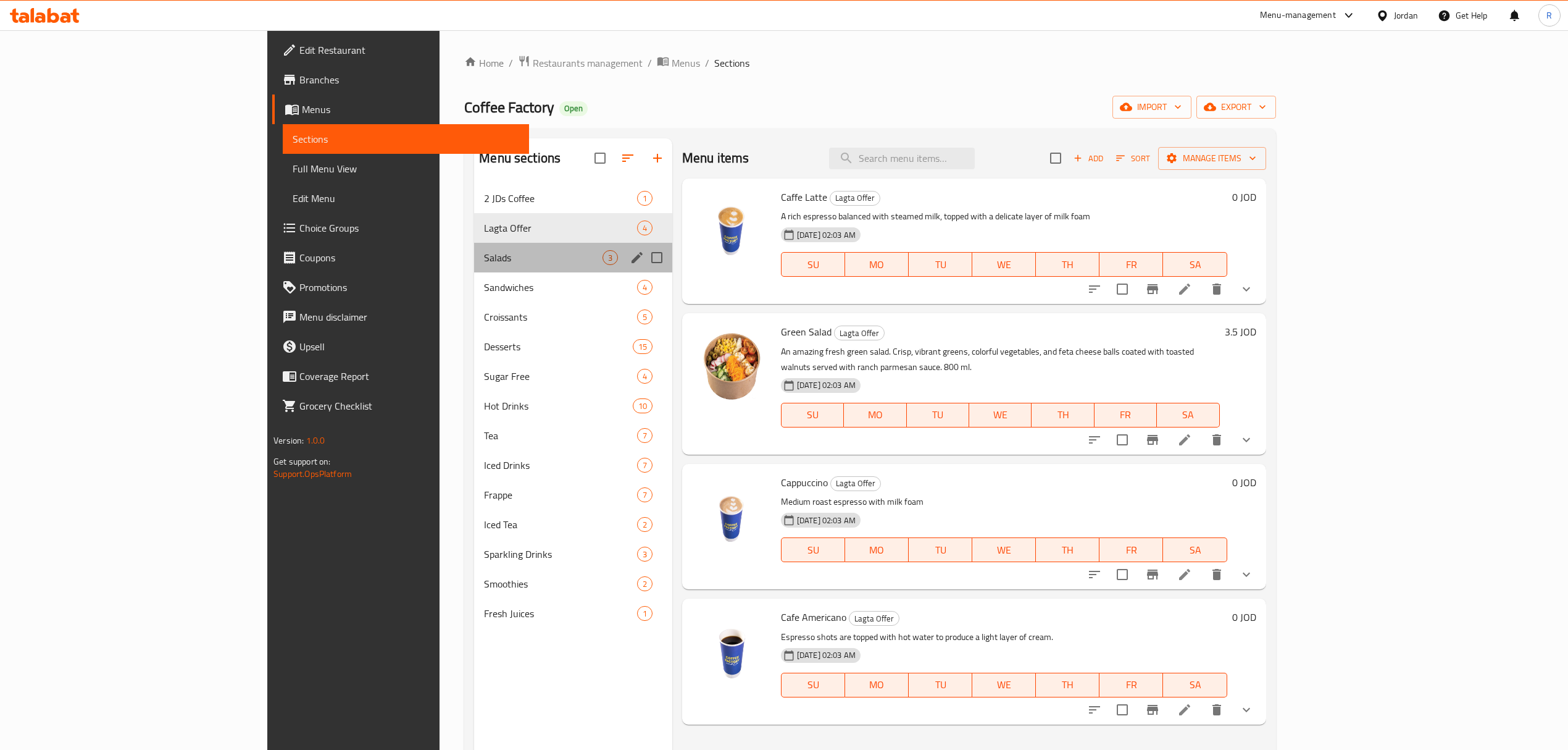
click at [474, 268] on div "Salads 3" at bounding box center [572, 258] width 198 height 30
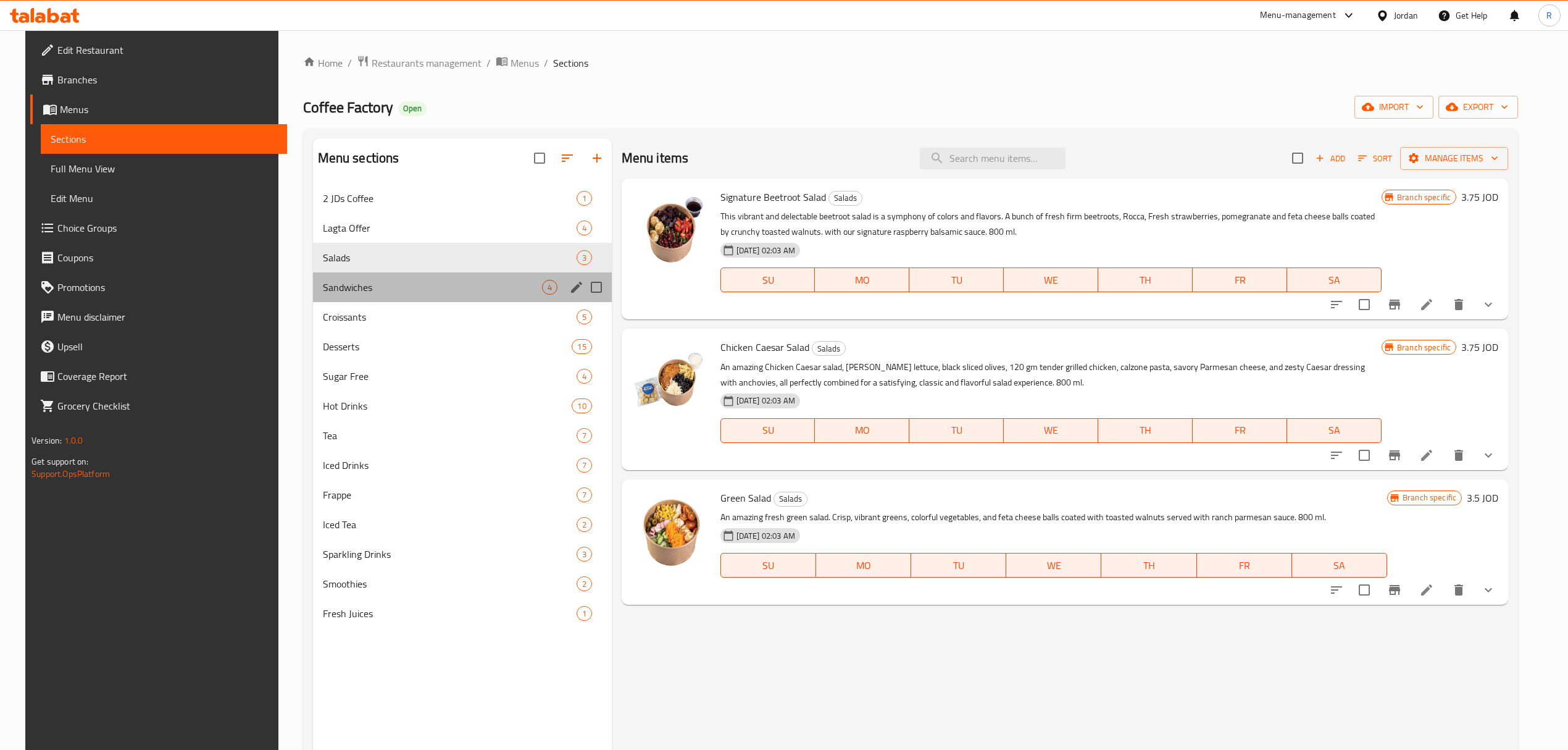
click at [401, 295] on div "Sandwiches 4" at bounding box center [463, 287] width 299 height 30
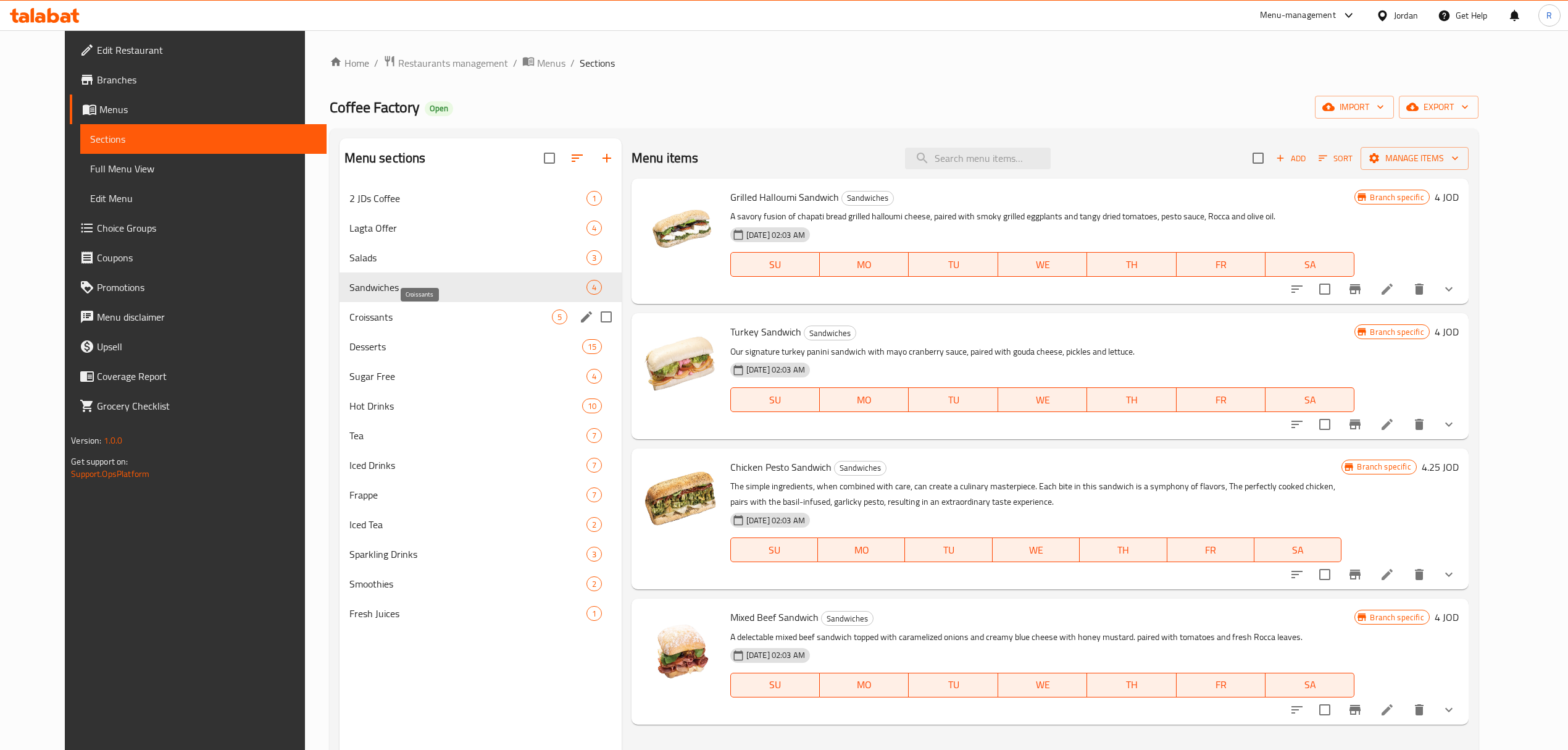
click at [411, 320] on span "Croissants" at bounding box center [450, 317] width 203 height 15
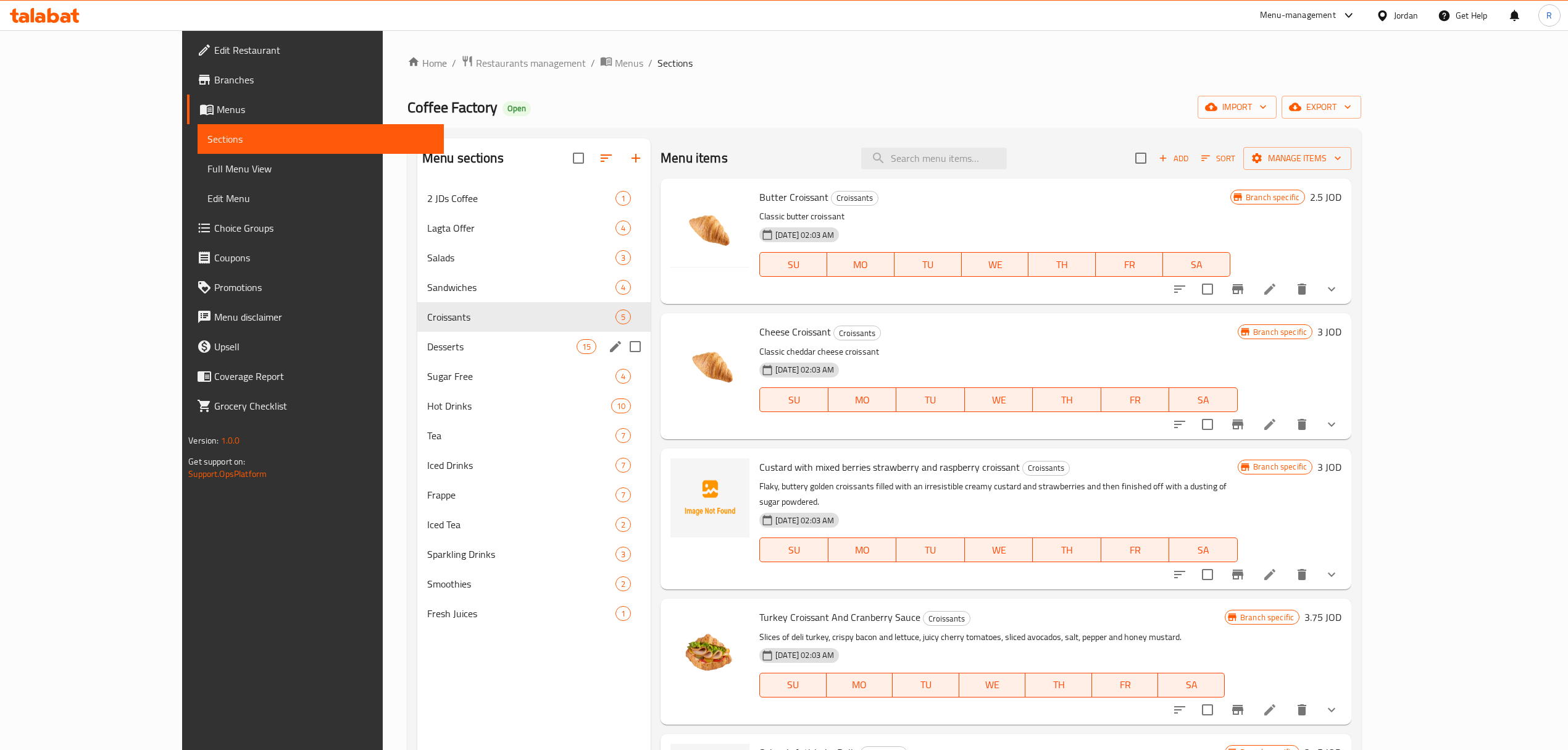
click at [417, 358] on div "Desserts 15" at bounding box center [534, 346] width 233 height 30
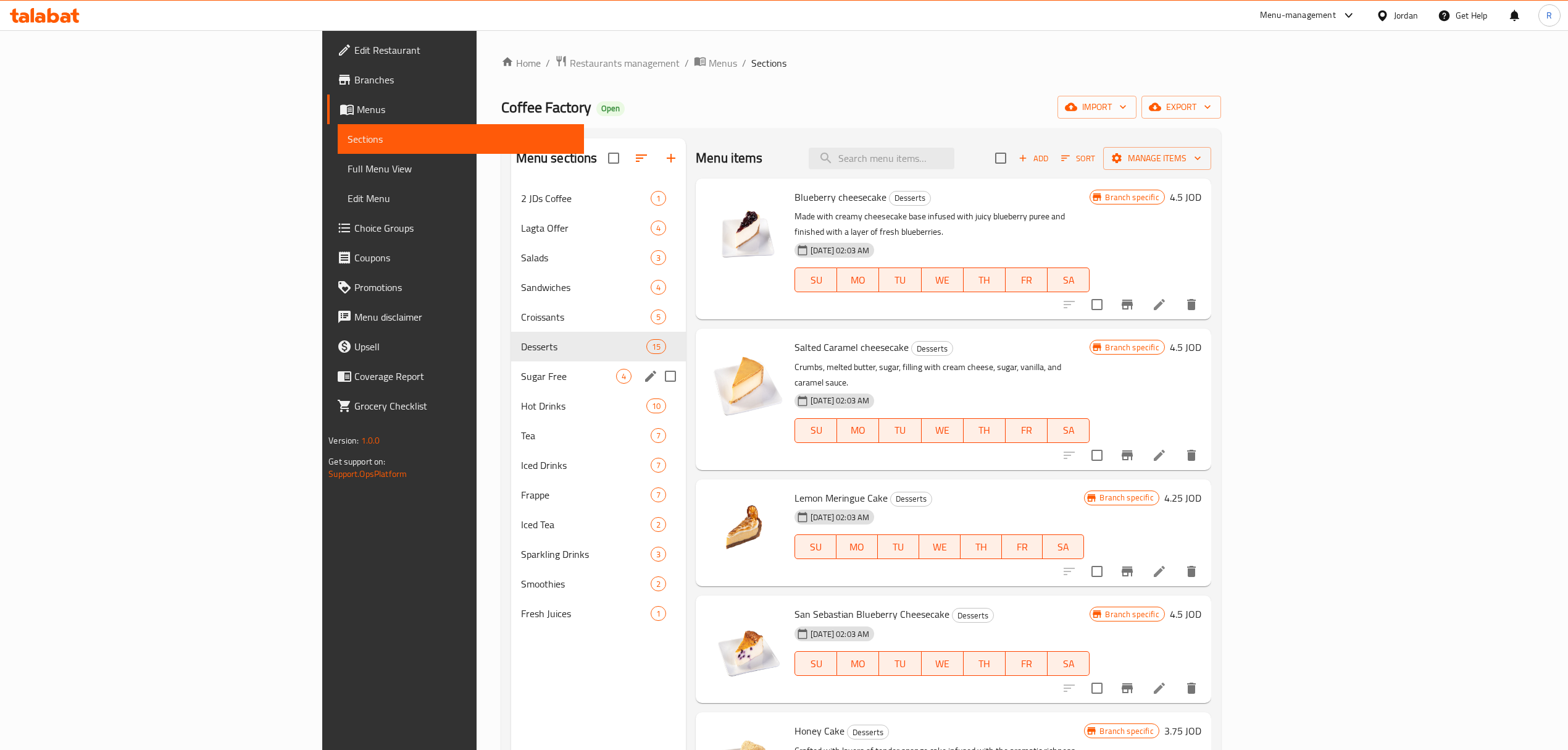
click at [511, 384] on div "Sugar Free 4" at bounding box center [599, 376] width 176 height 30
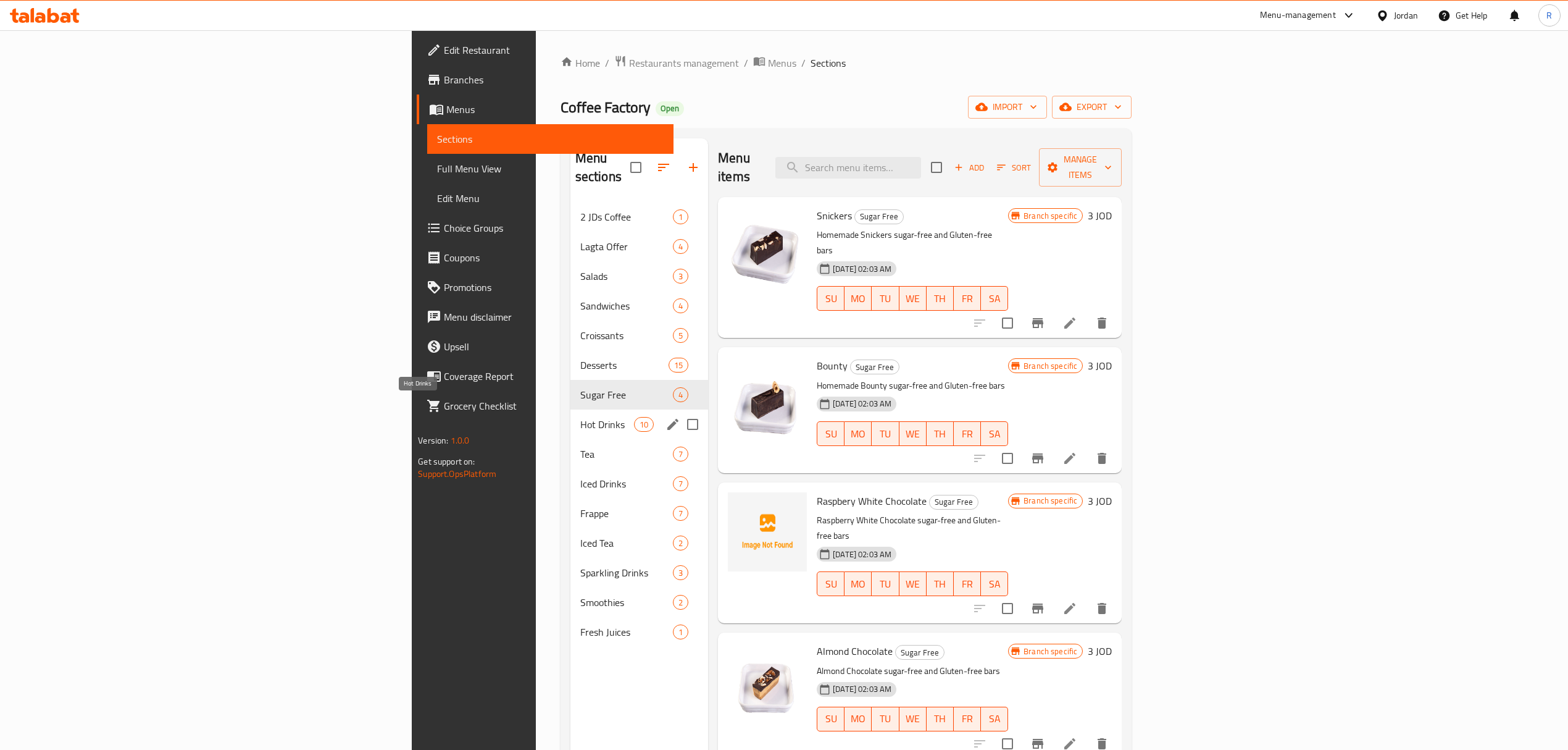
click at [580, 417] on span "Hot Drinks" at bounding box center [607, 424] width 54 height 15
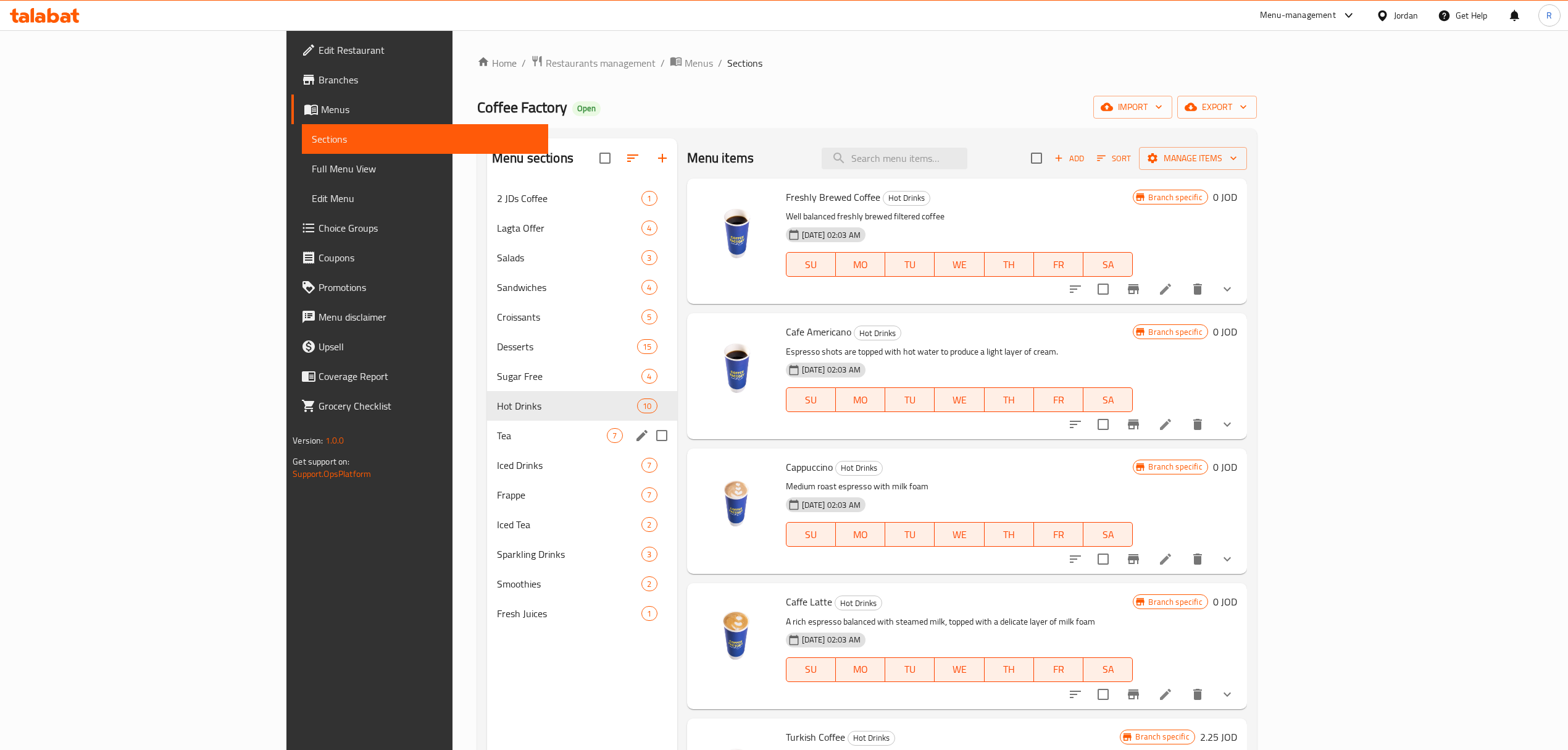
click at [487, 426] on div "Tea 7" at bounding box center [582, 435] width 190 height 30
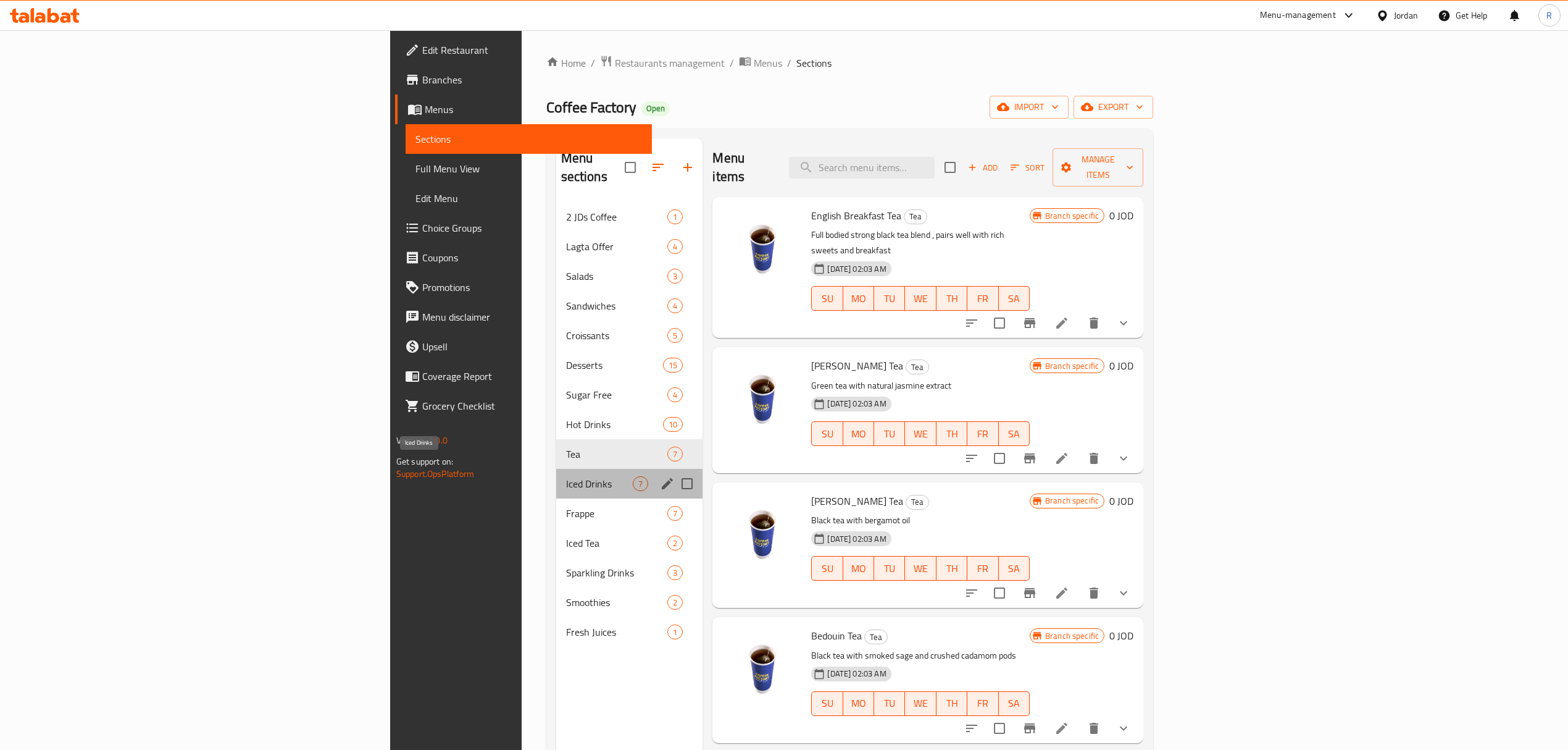
click at [566, 476] on span "Iced Drinks" at bounding box center [599, 484] width 67 height 15
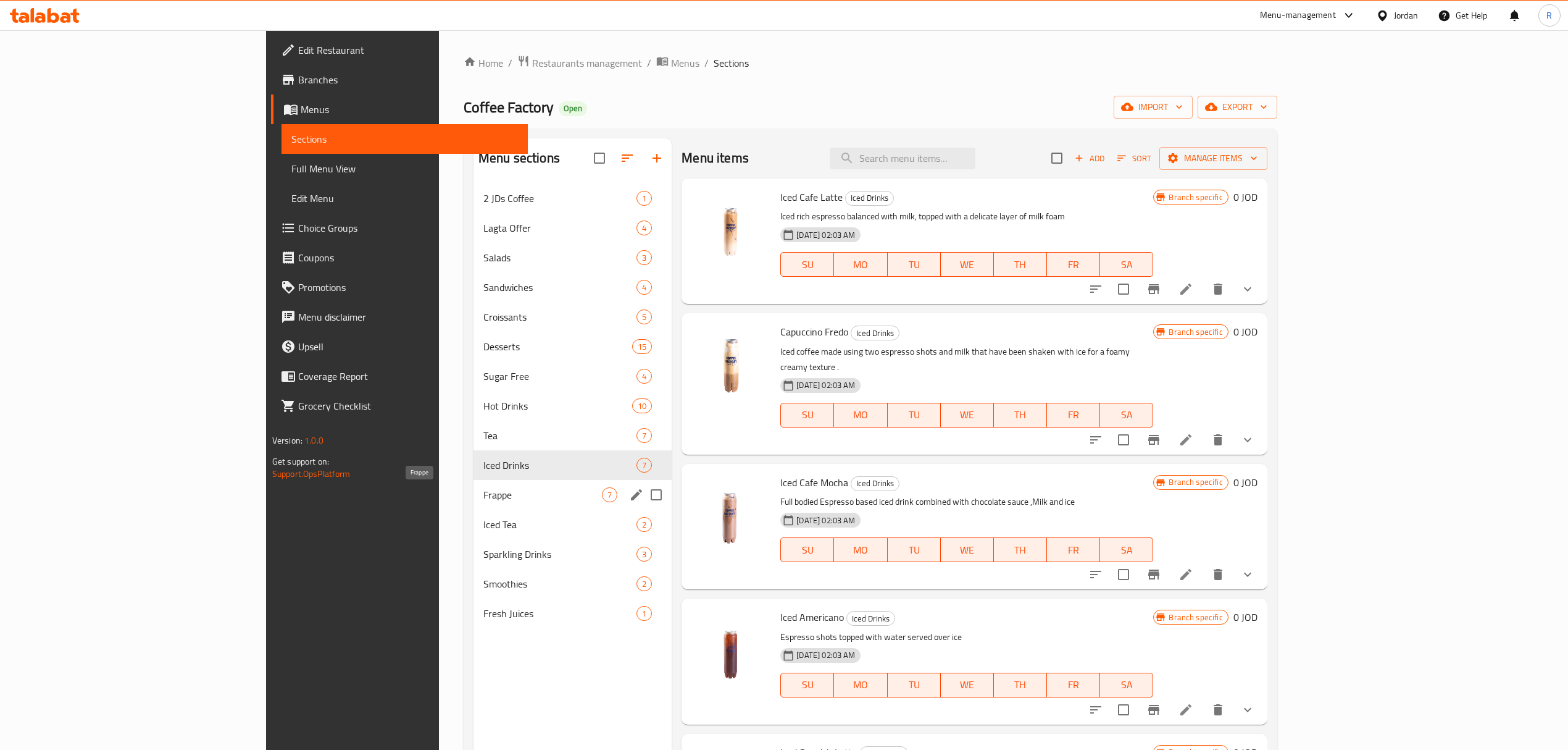
click at [484, 493] on span "Frappe" at bounding box center [543, 495] width 119 height 15
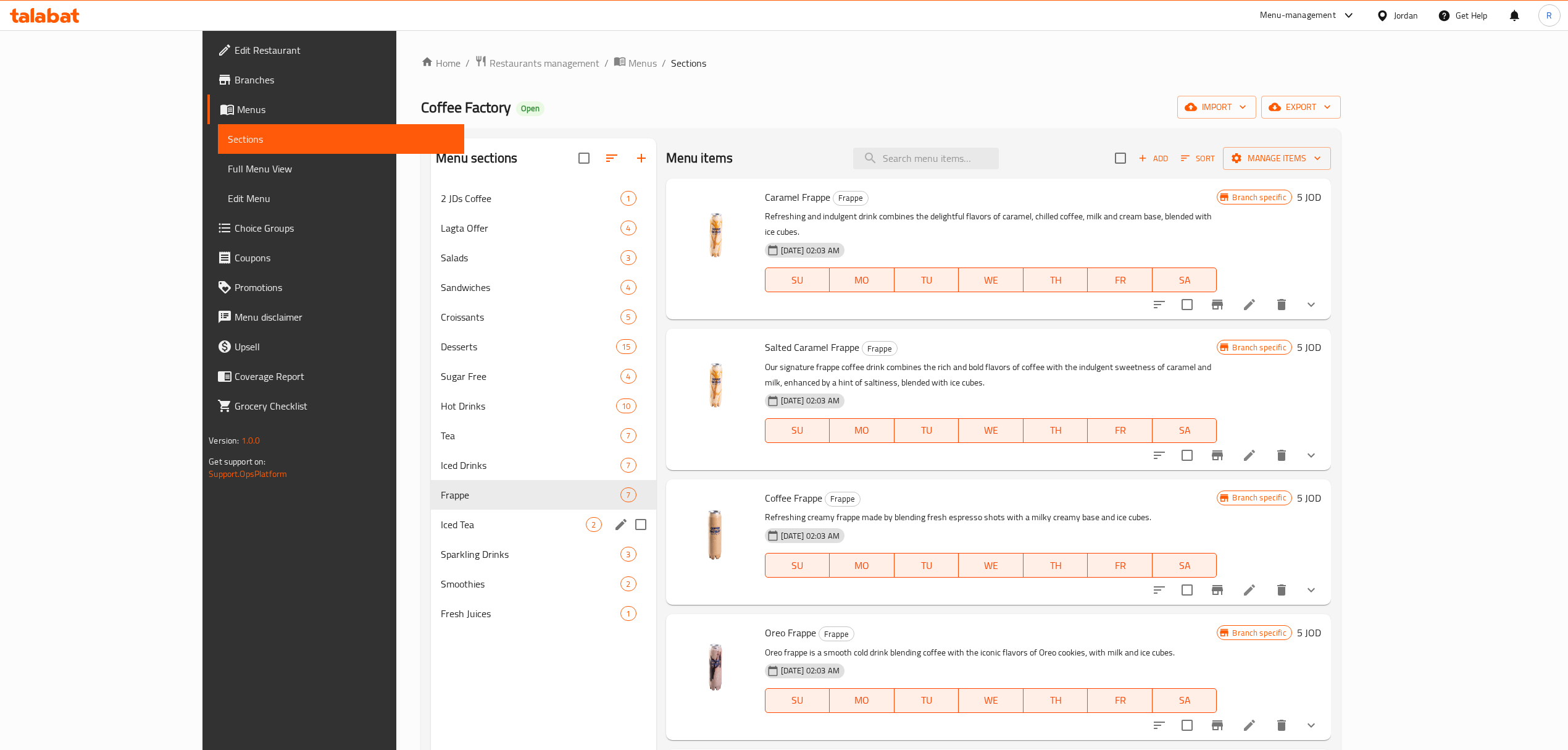
click at [430, 534] on div "Iced Tea 2" at bounding box center [543, 524] width 225 height 30
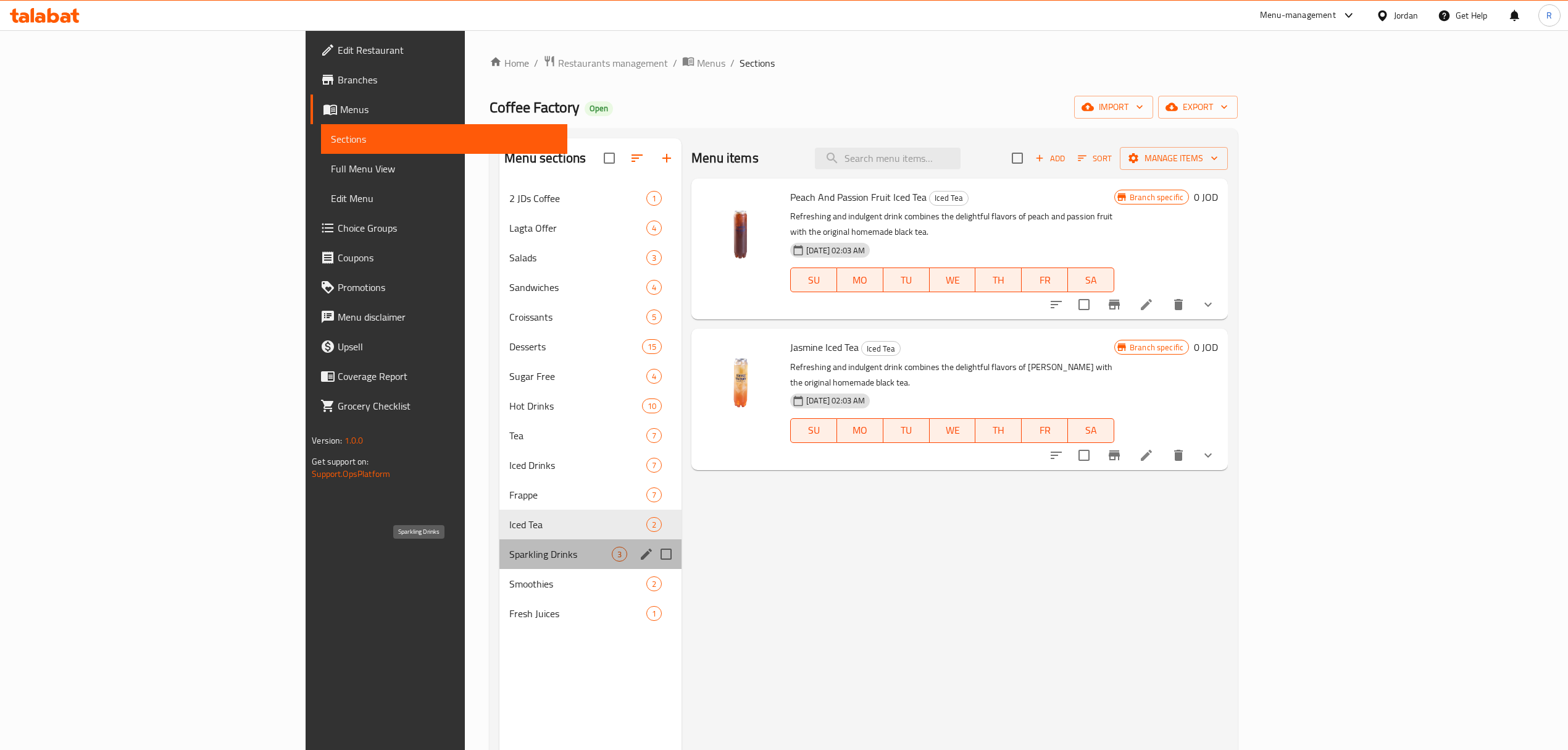
click at [509, 552] on span "Sparkling Drinks" at bounding box center [560, 554] width 102 height 15
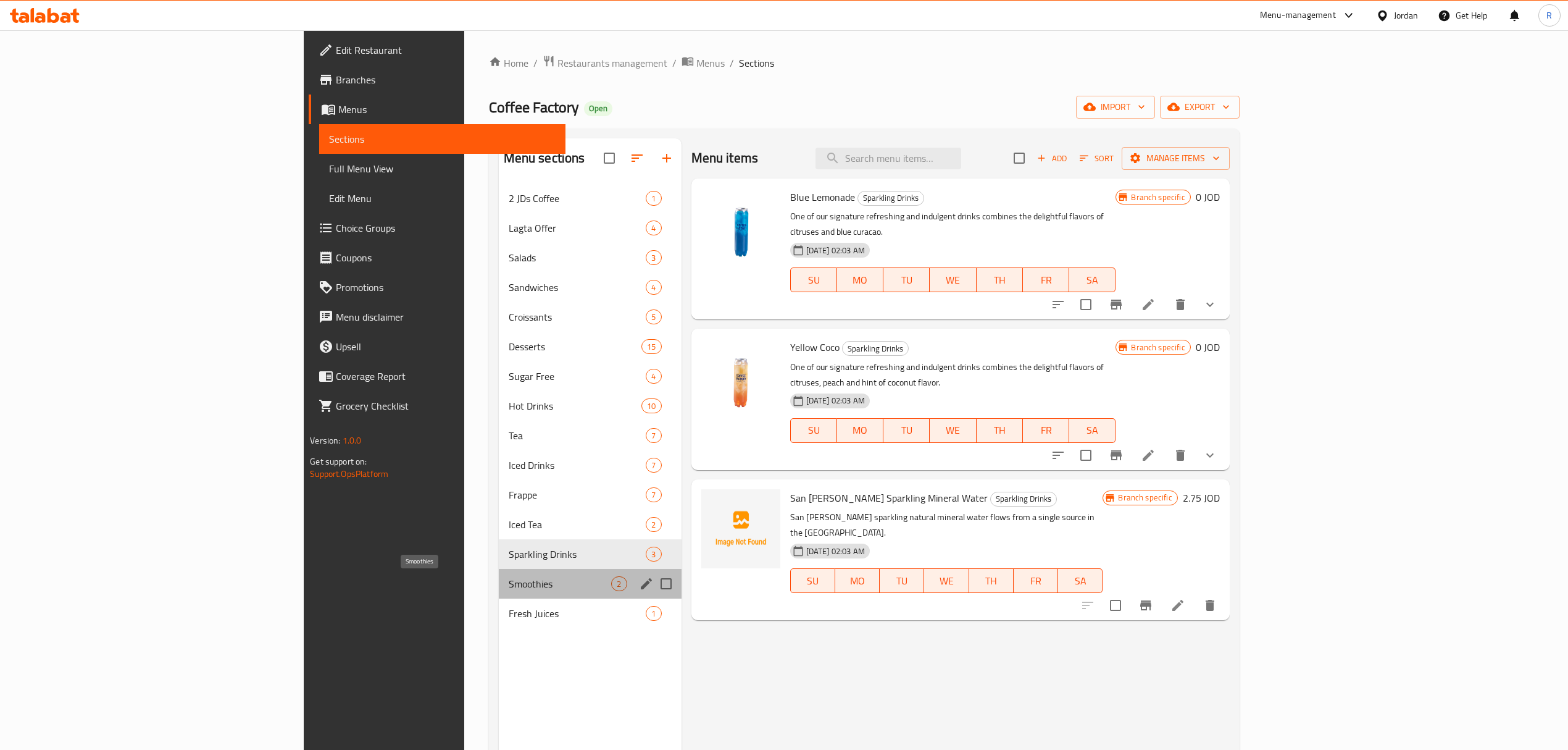
click at [509, 586] on span "Smoothies" at bounding box center [561, 584] width 103 height 15
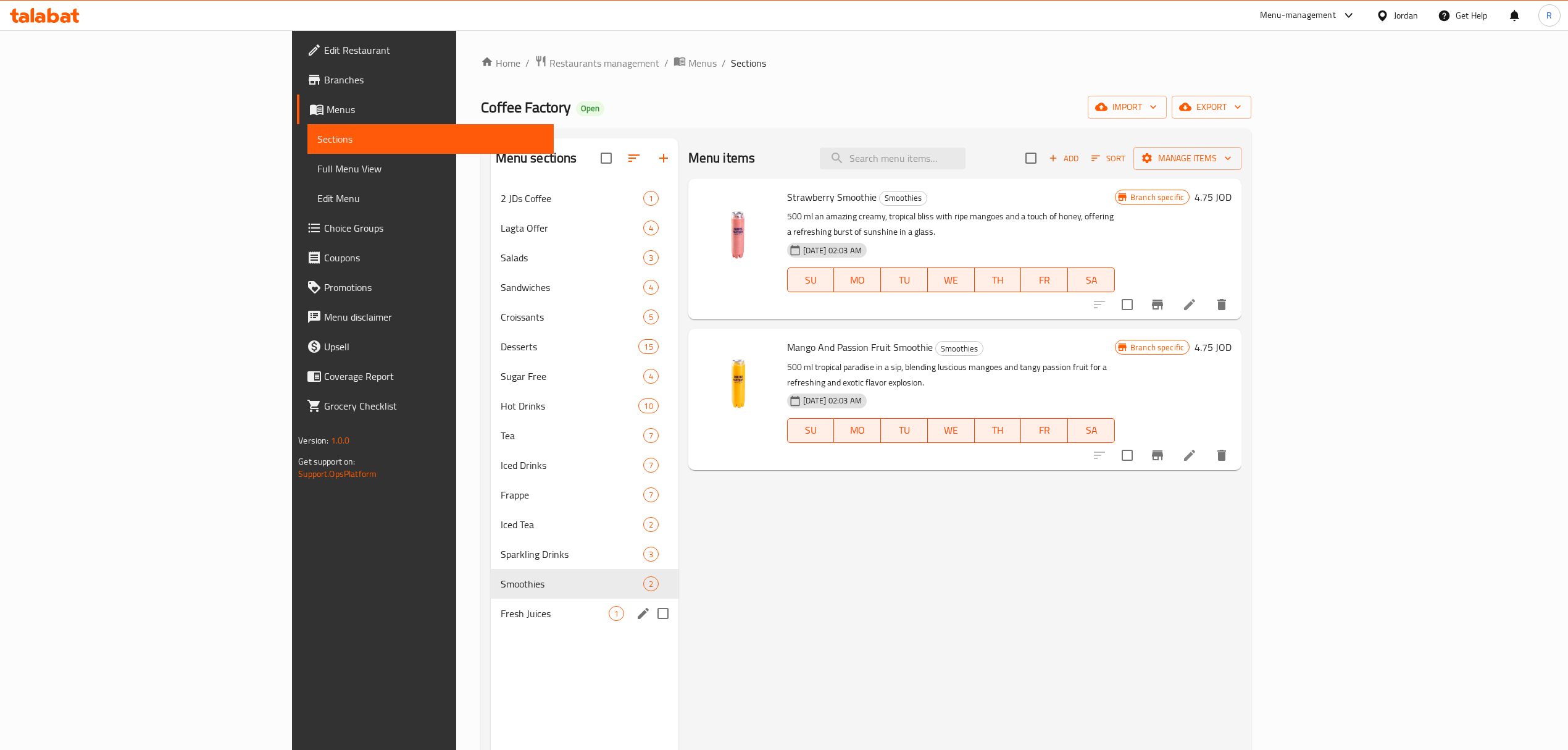
click at [491, 605] on div "Fresh Juices 1" at bounding box center [584, 613] width 188 height 30
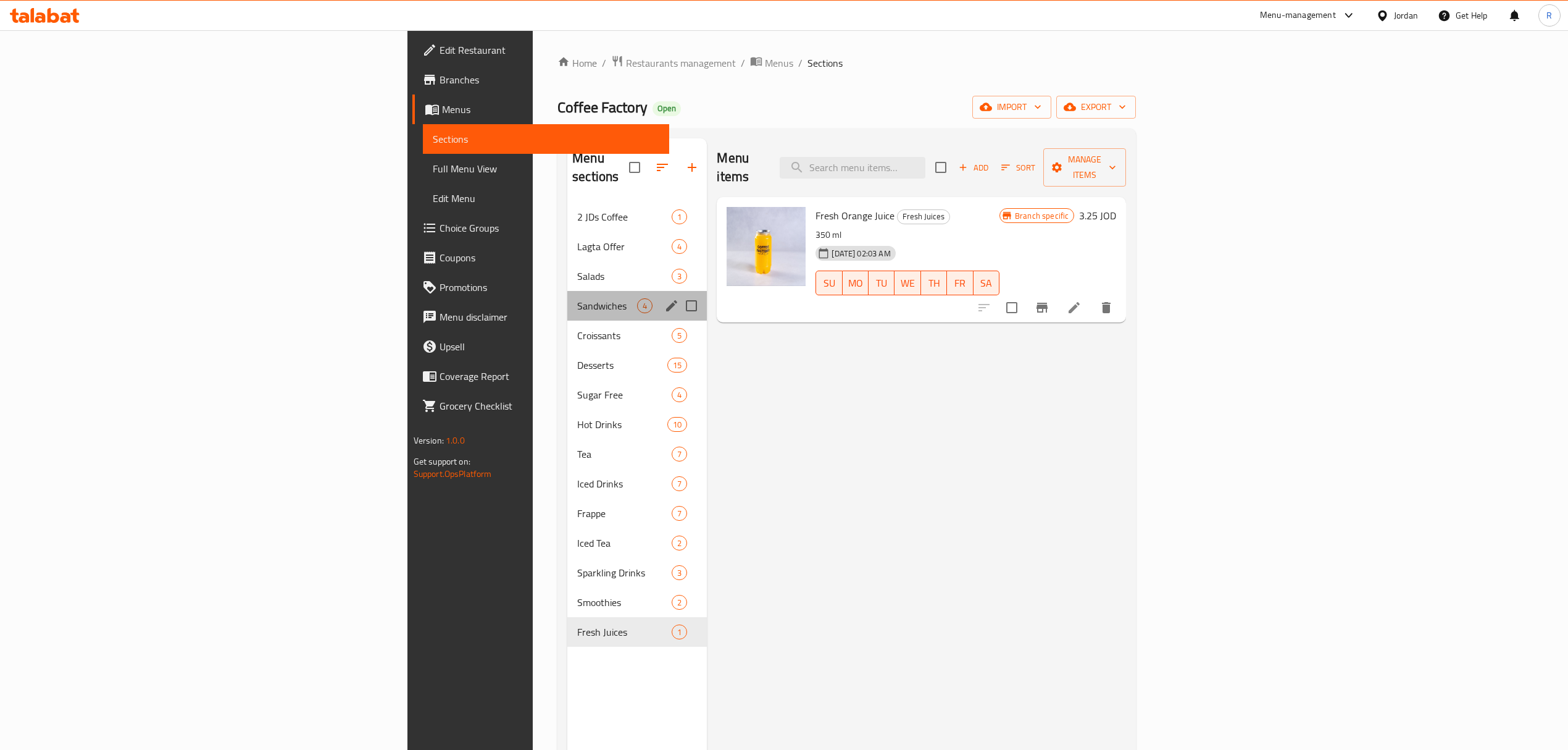
click at [567, 291] on div "Sandwiches 4" at bounding box center [637, 306] width 140 height 30
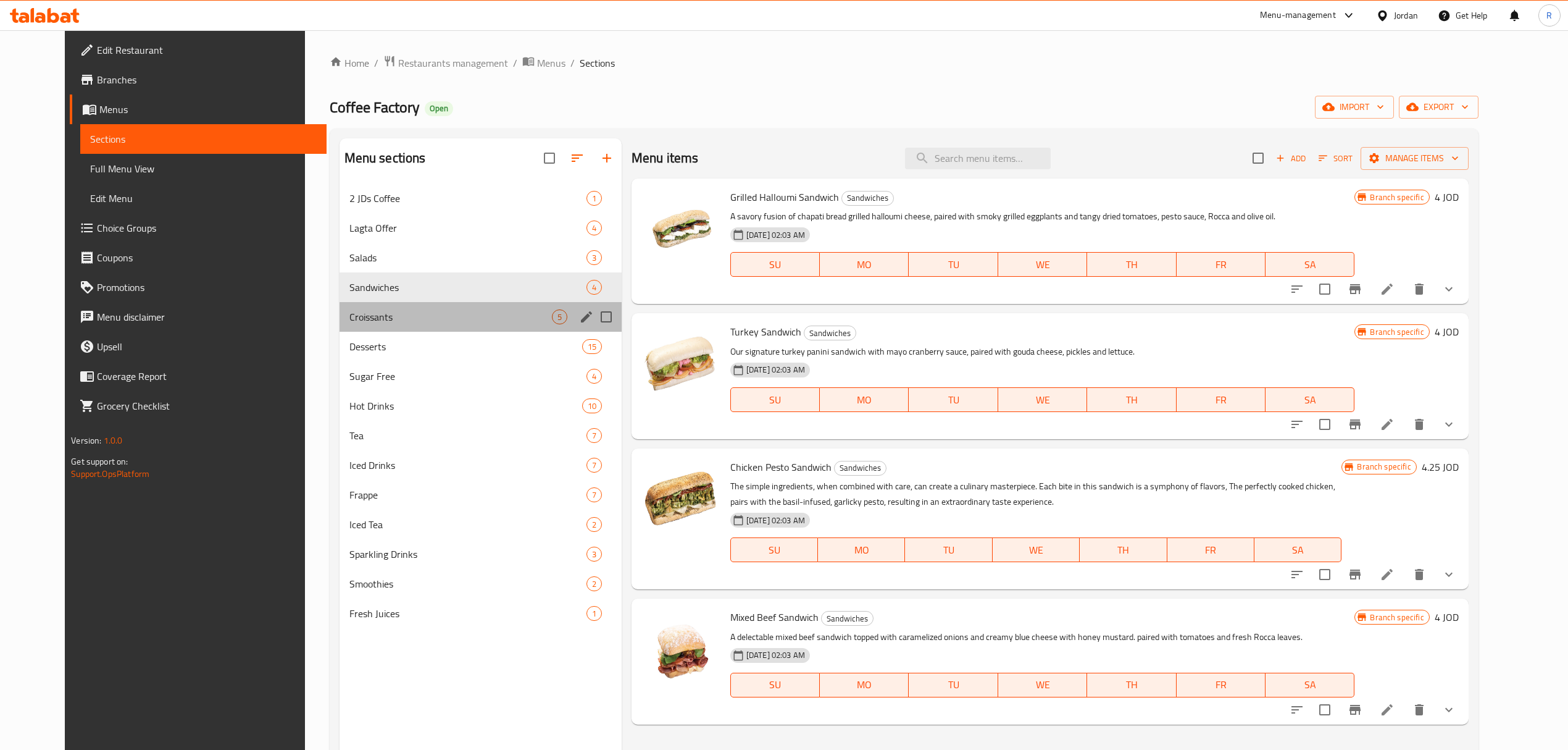
click at [398, 305] on div "Croissants 5" at bounding box center [480, 317] width 282 height 30
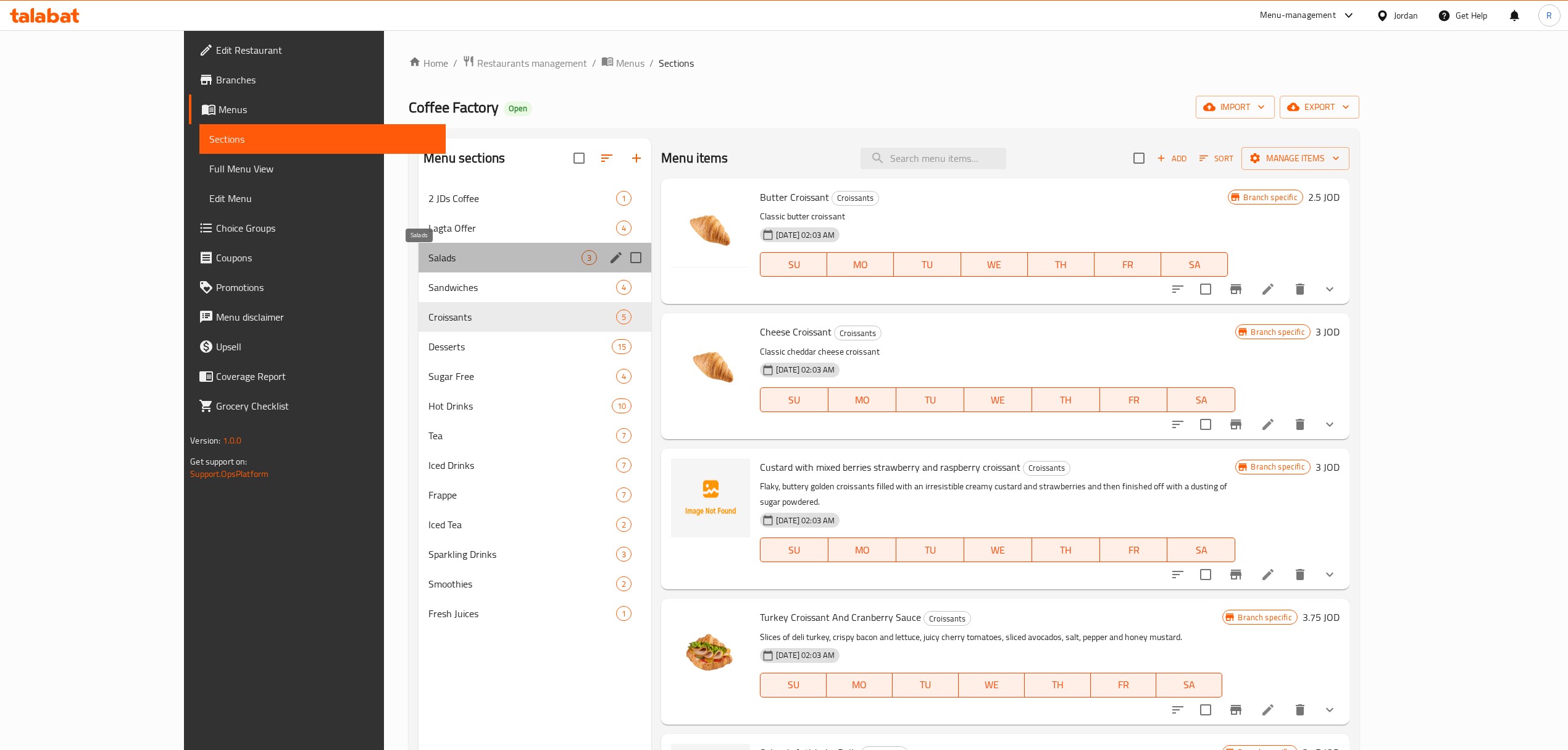
click at [428, 258] on span "Salads" at bounding box center [504, 257] width 153 height 15
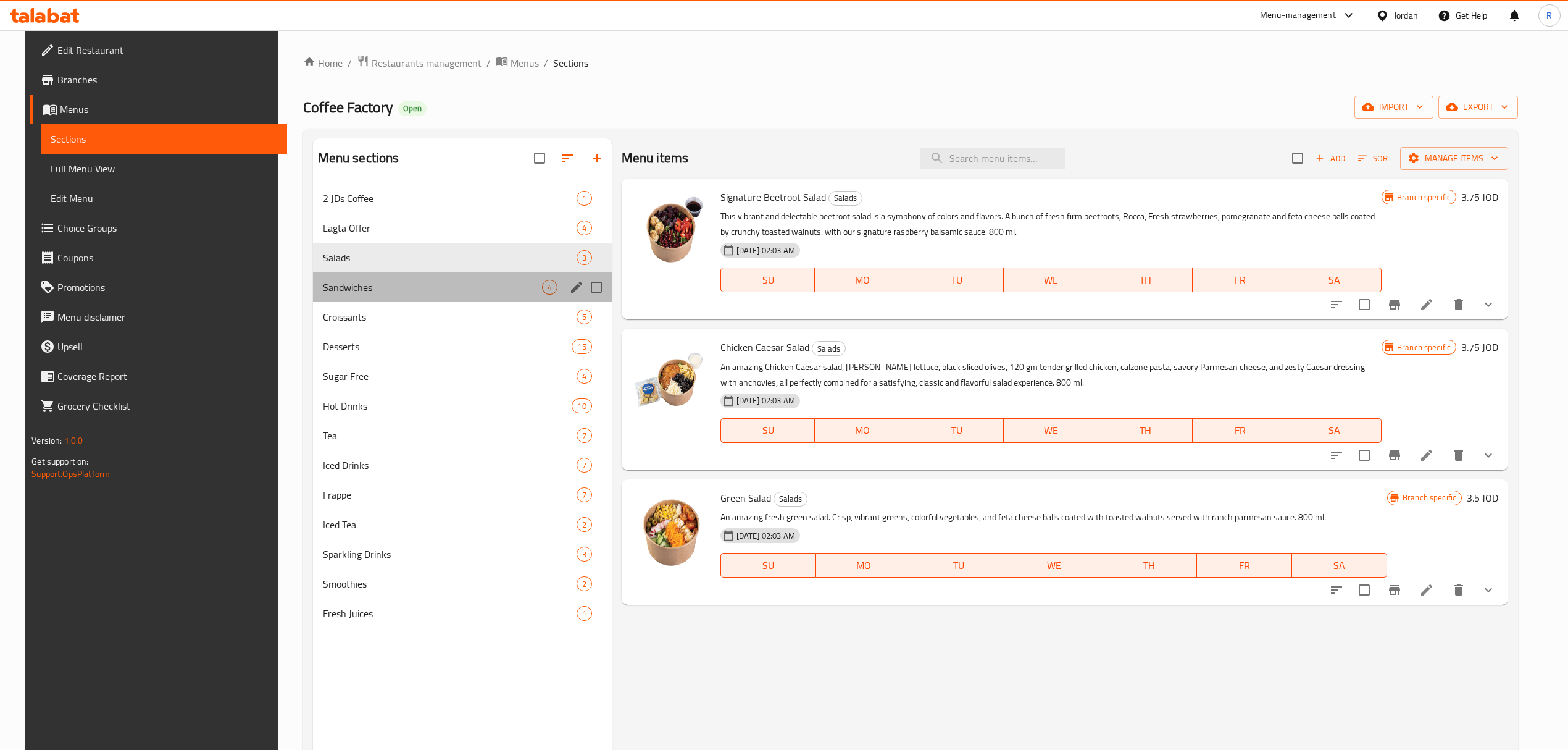
click at [368, 279] on div "Sandwiches 4" at bounding box center [463, 287] width 299 height 30
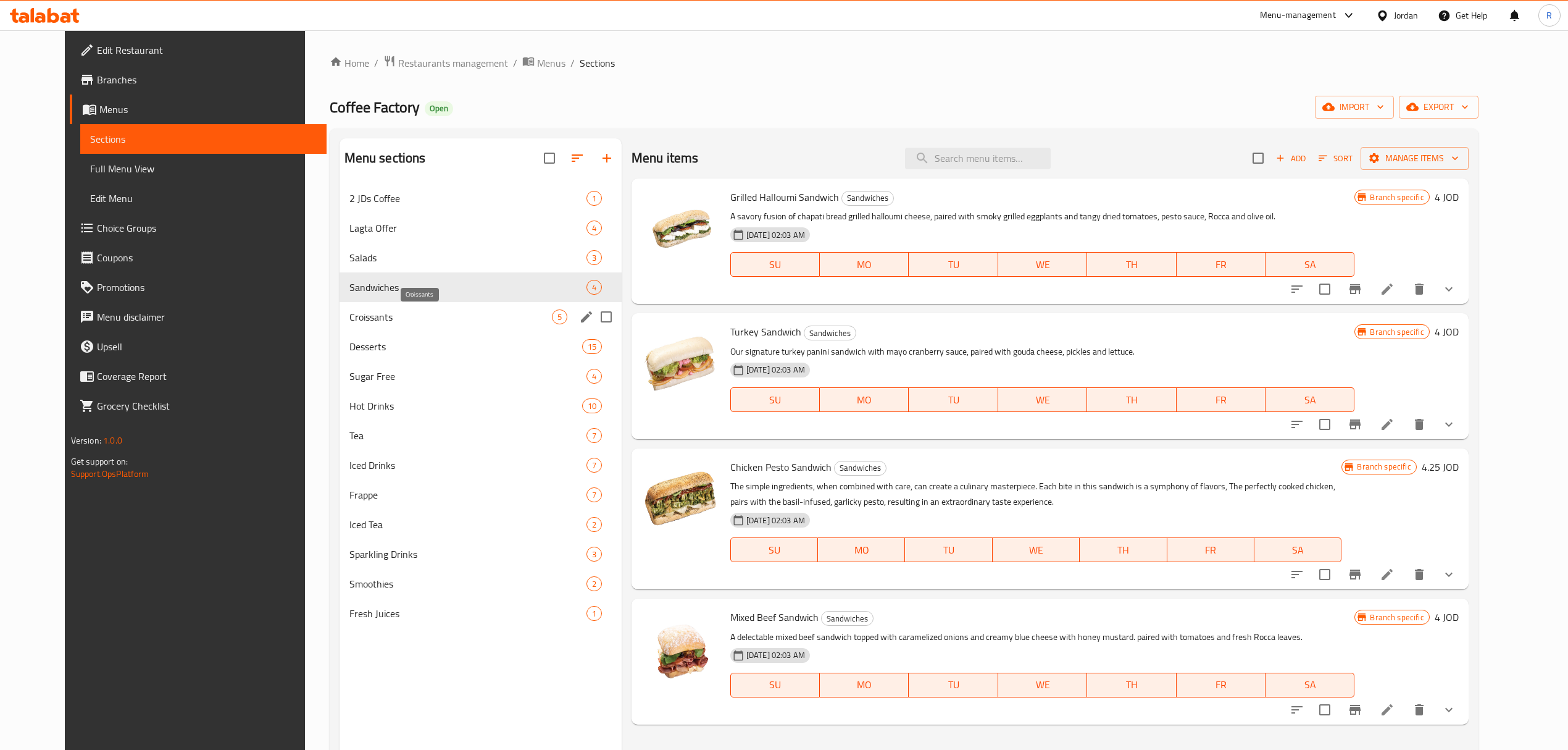
click at [349, 317] on span "Croissants" at bounding box center [450, 317] width 203 height 15
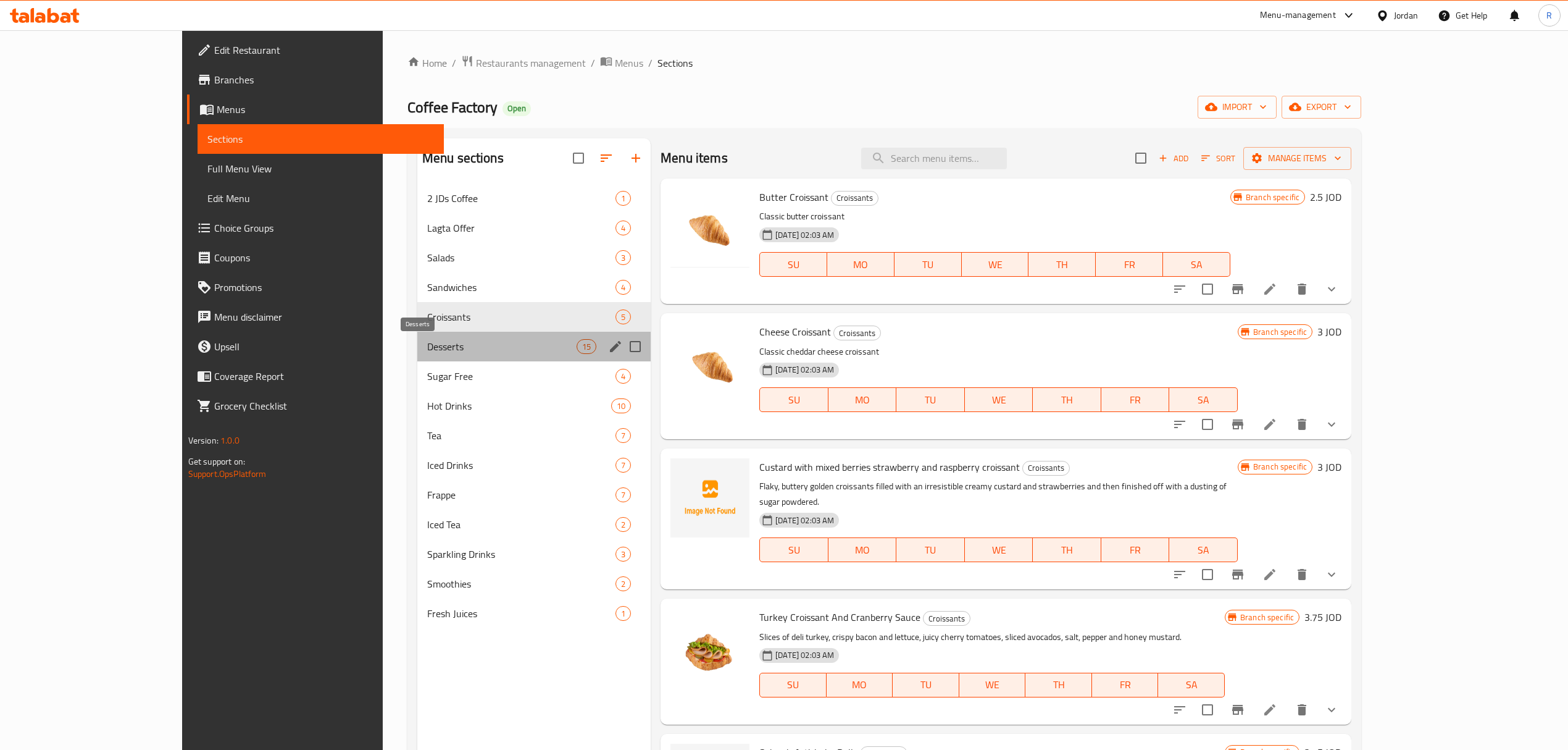
click at [427, 343] on span "Desserts" at bounding box center [501, 346] width 149 height 15
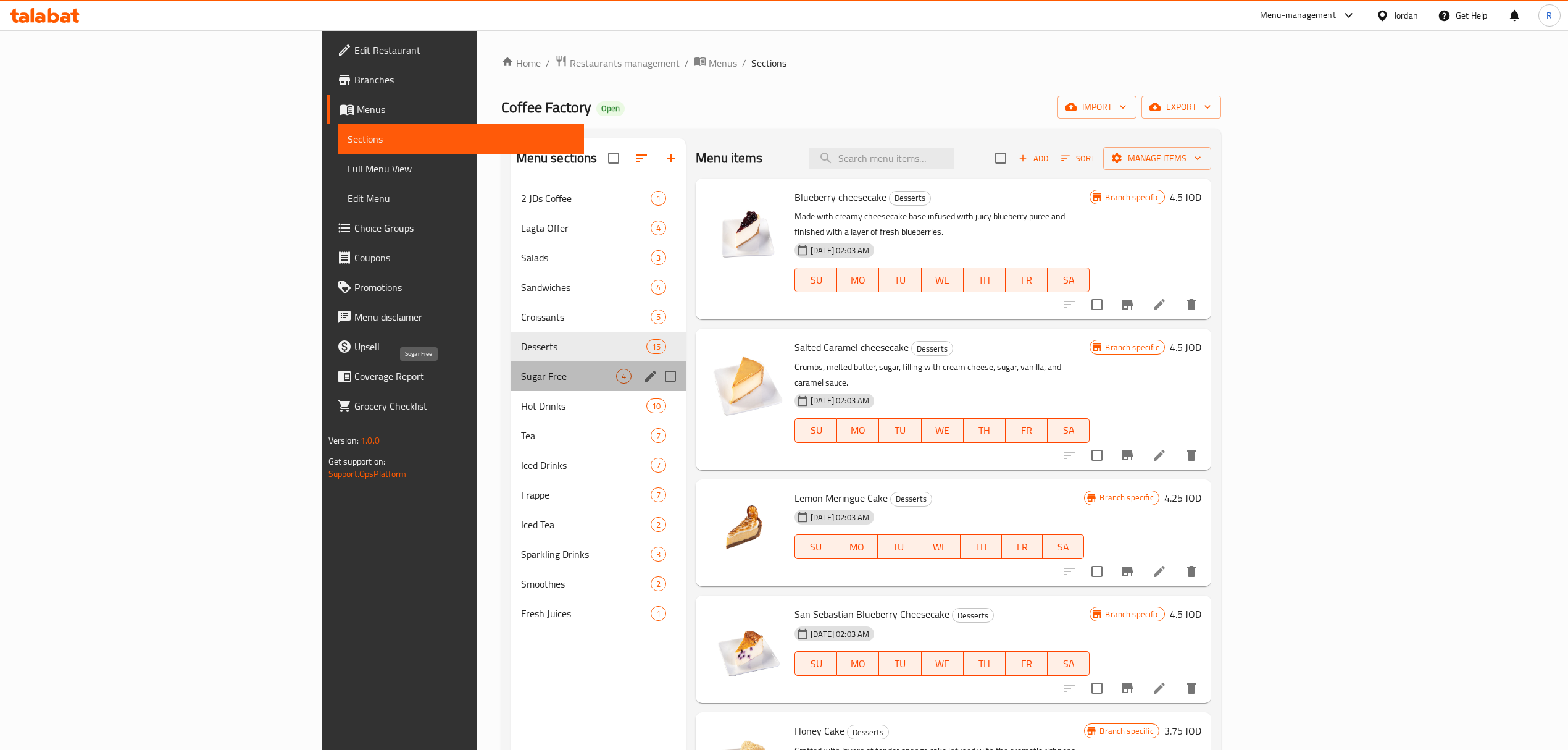
click at [521, 384] on span "Sugar Free" at bounding box center [568, 376] width 95 height 15
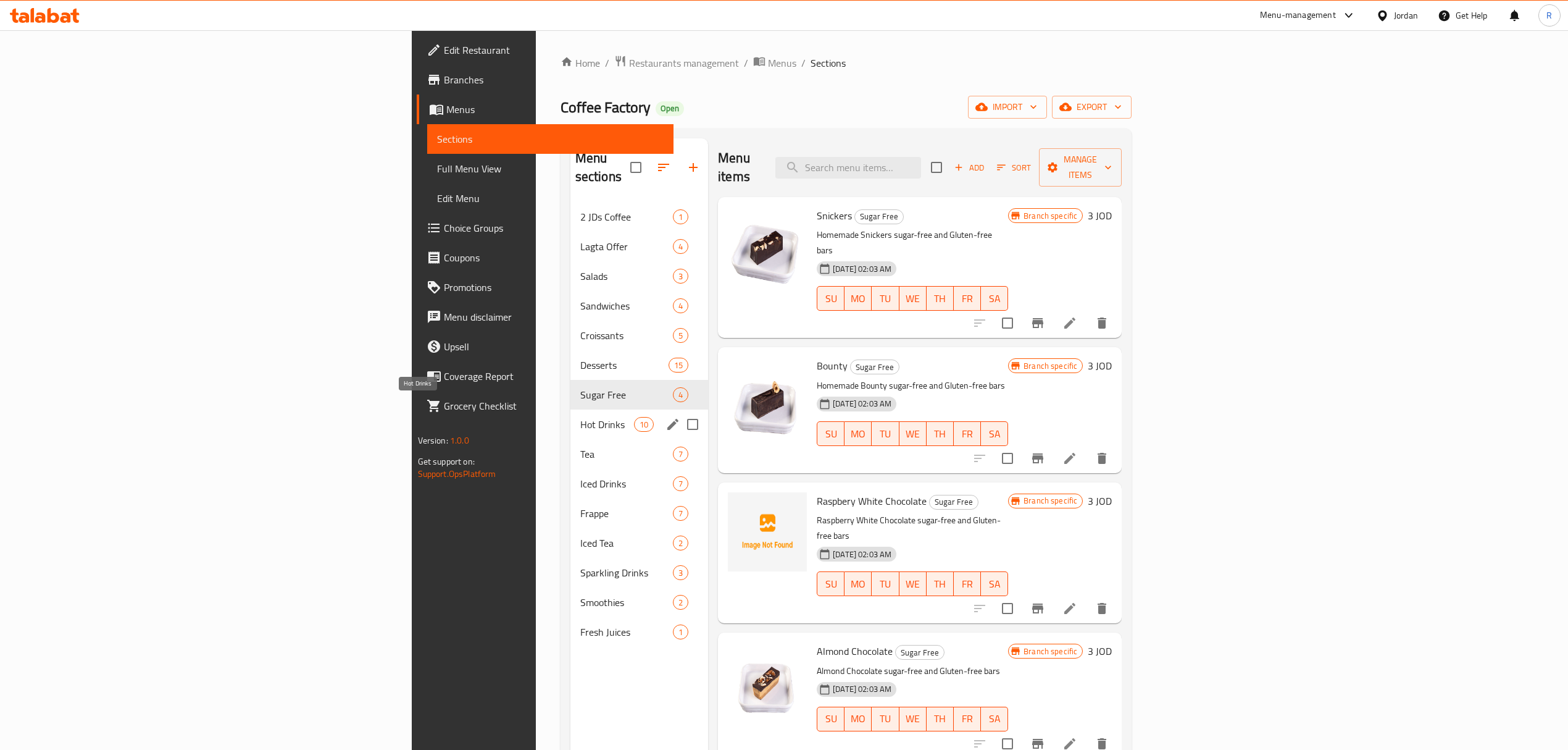
click at [580, 417] on span "Hot Drinks" at bounding box center [607, 424] width 54 height 15
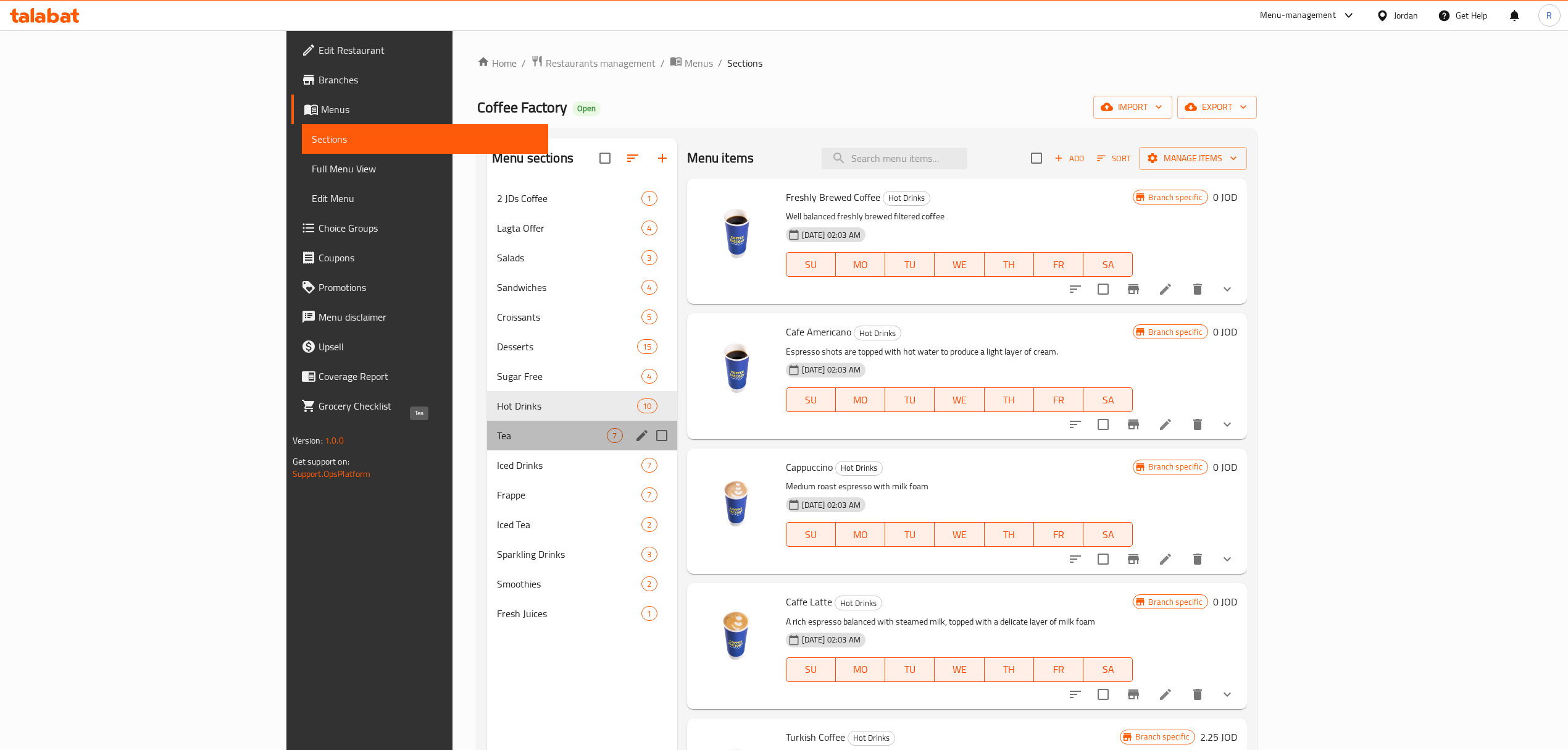
click at [497, 438] on span "Tea" at bounding box center [552, 435] width 111 height 15
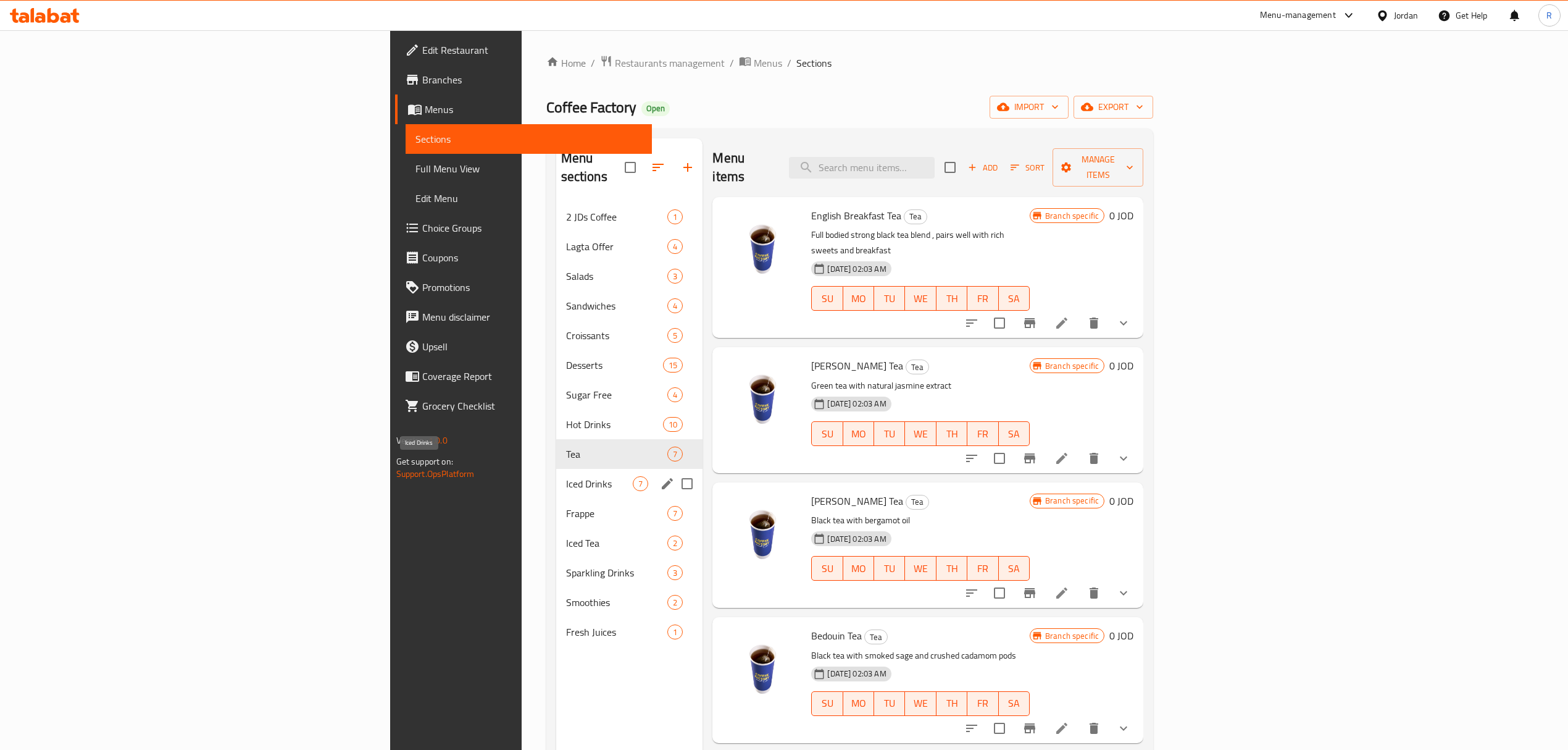
click at [566, 476] on span "Iced Drinks" at bounding box center [599, 484] width 67 height 15
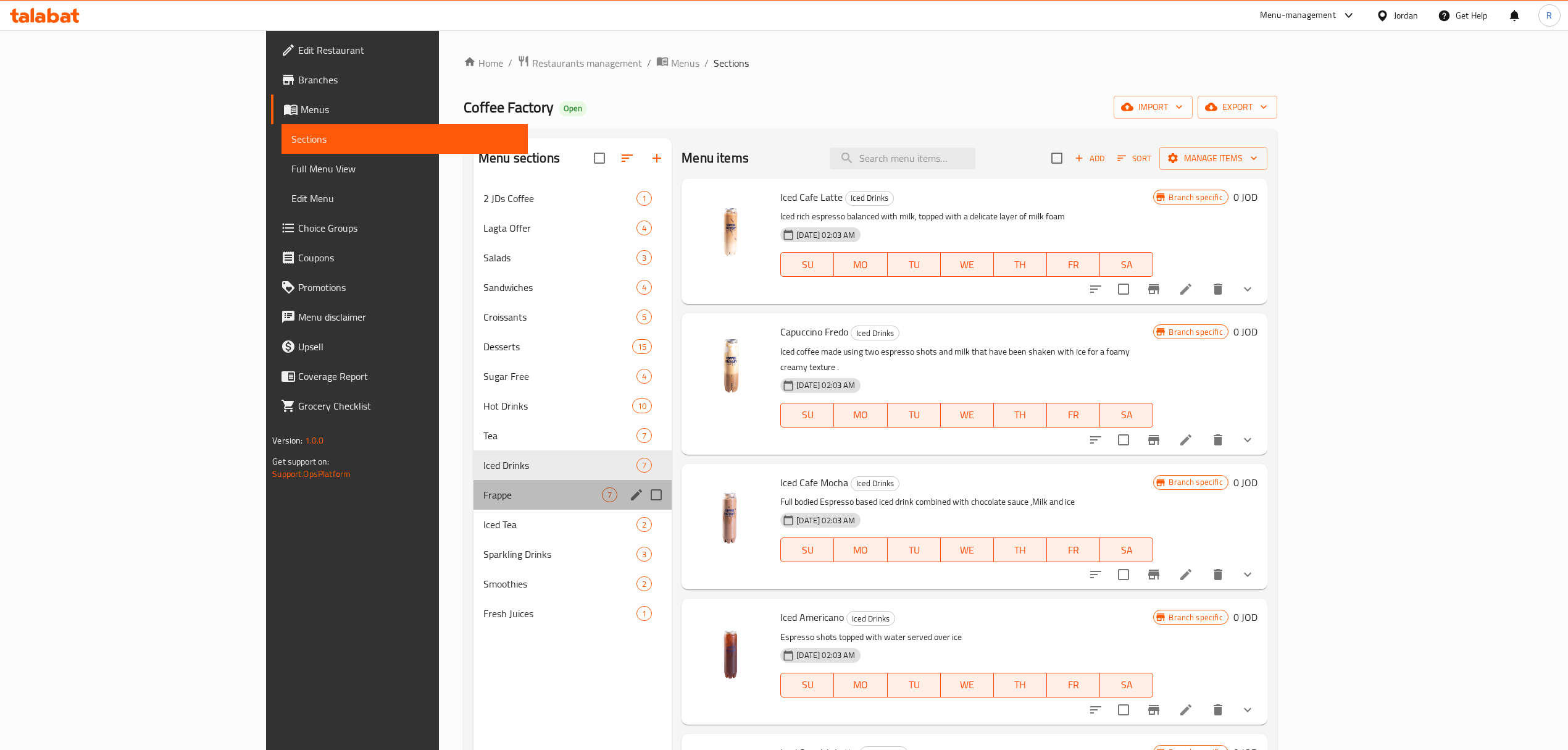
click at [473, 504] on div "Frappe 7" at bounding box center [572, 495] width 198 height 30
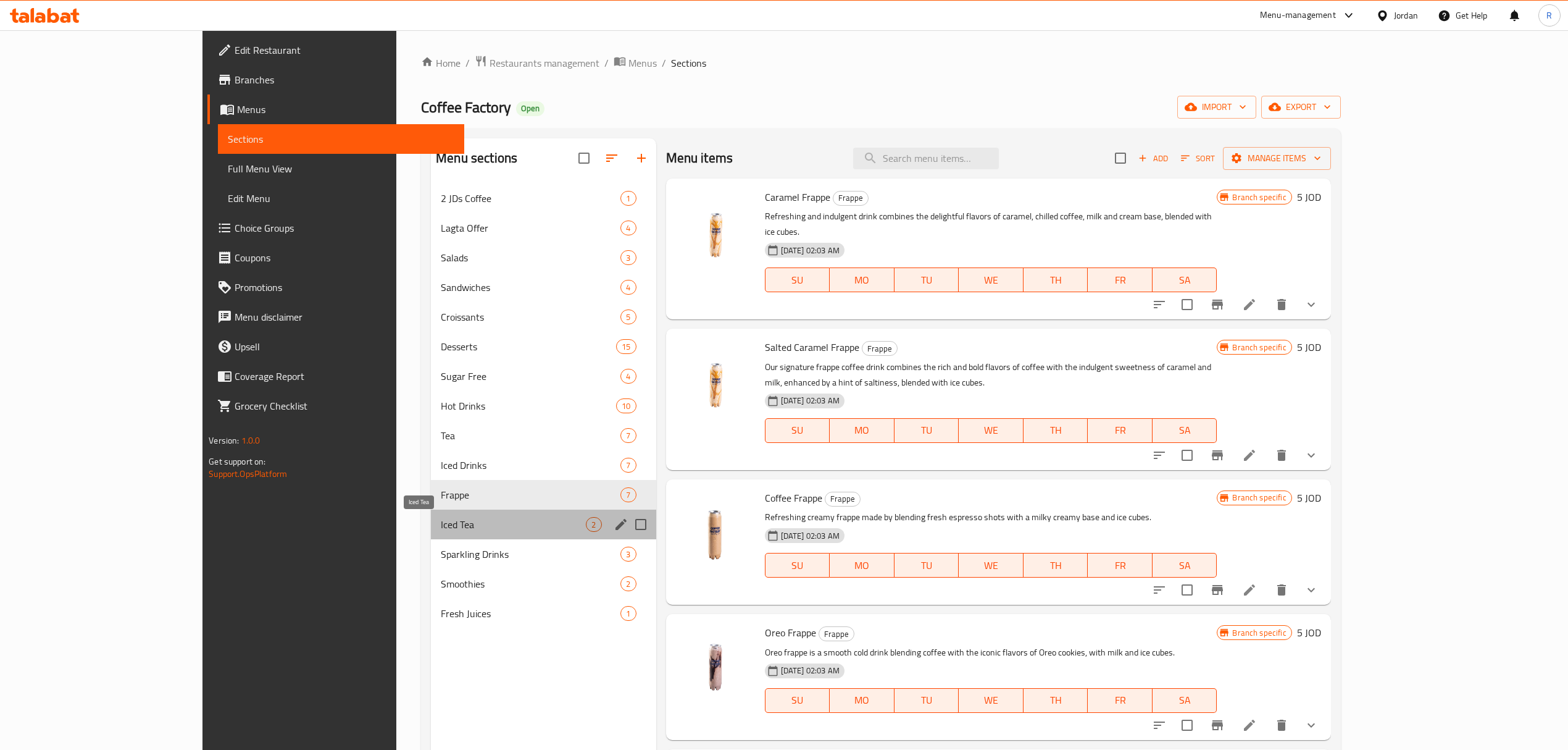
click at [441, 529] on span "Iced Tea" at bounding box center [513, 524] width 145 height 15
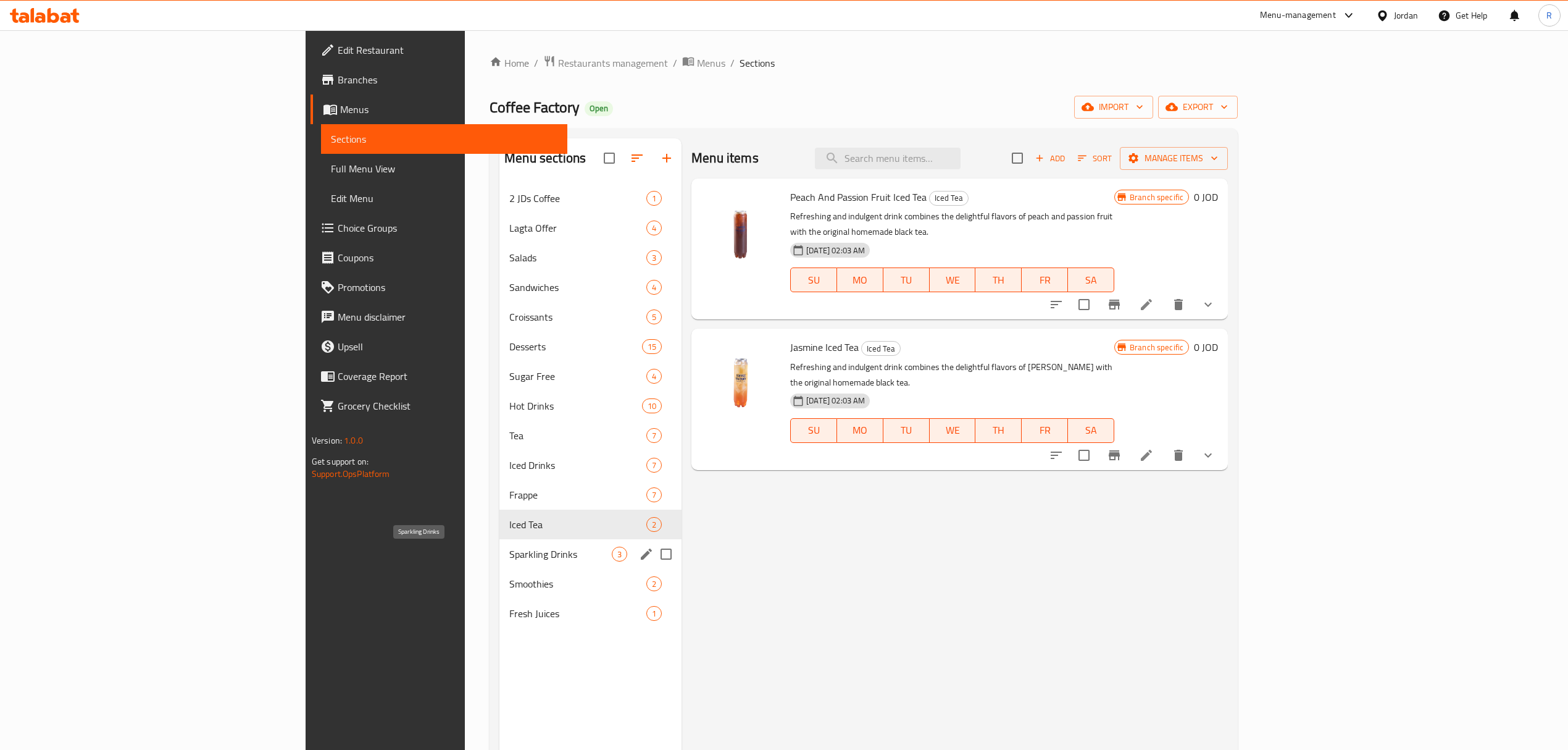
click at [509, 553] on span "Sparkling Drinks" at bounding box center [560, 554] width 102 height 15
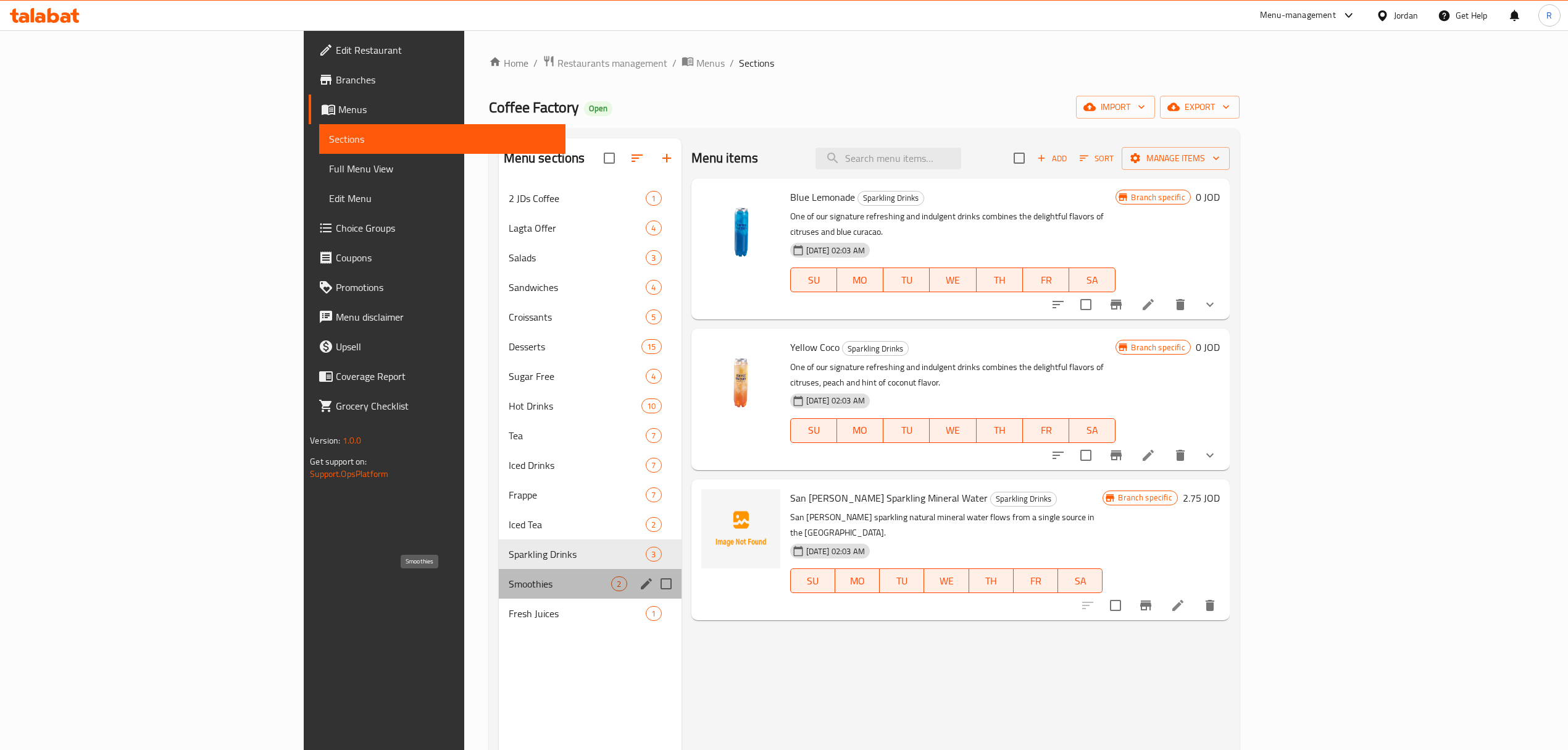
click at [509, 585] on span "Smoothies" at bounding box center [561, 584] width 103 height 15
